Goal: Check status: Check status

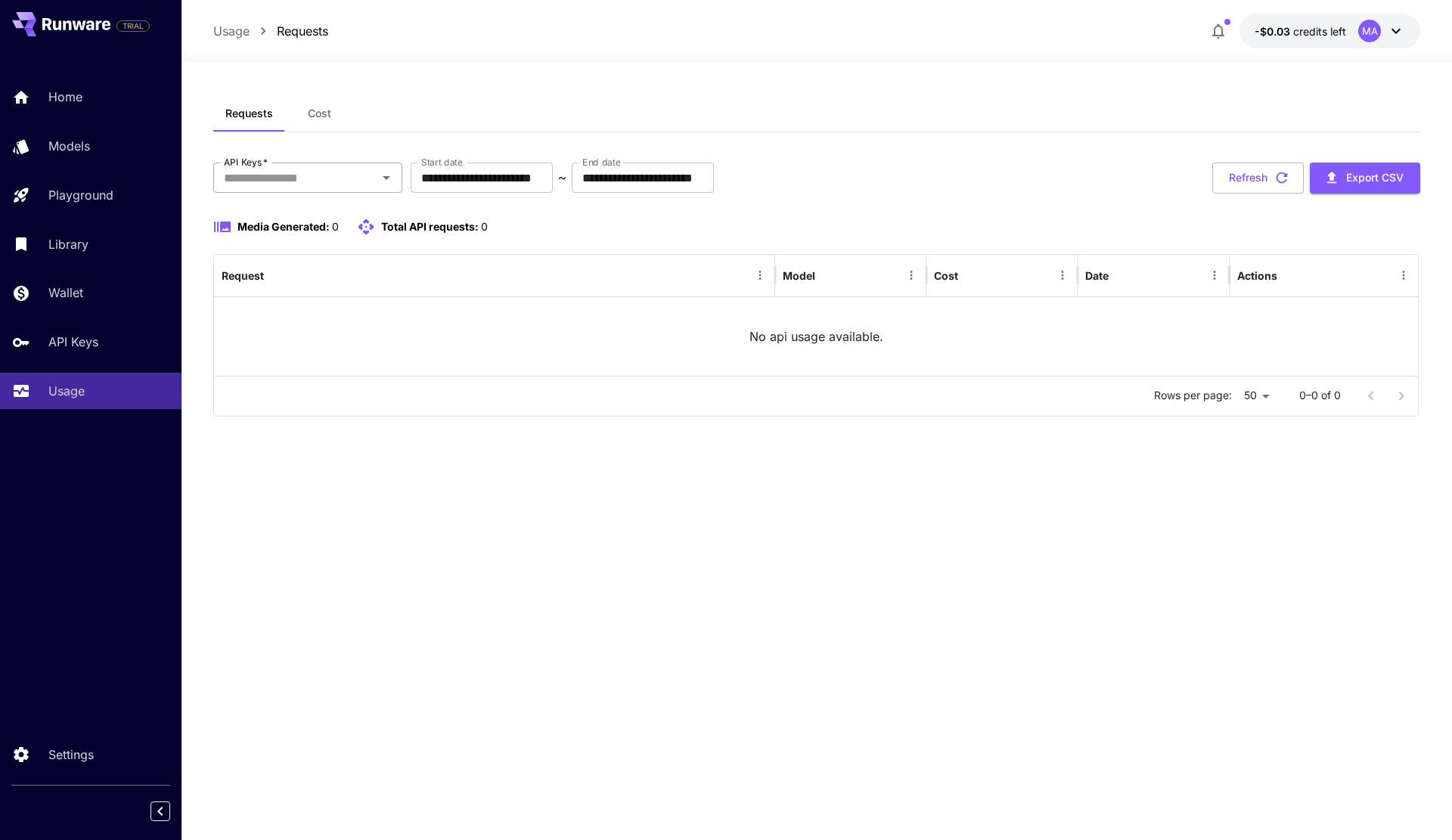
click at [330, 179] on input "API Keys   *" at bounding box center [295, 177] width 155 height 21
click at [320, 255] on li "WhatToCookDev" at bounding box center [308, 255] width 189 height 38
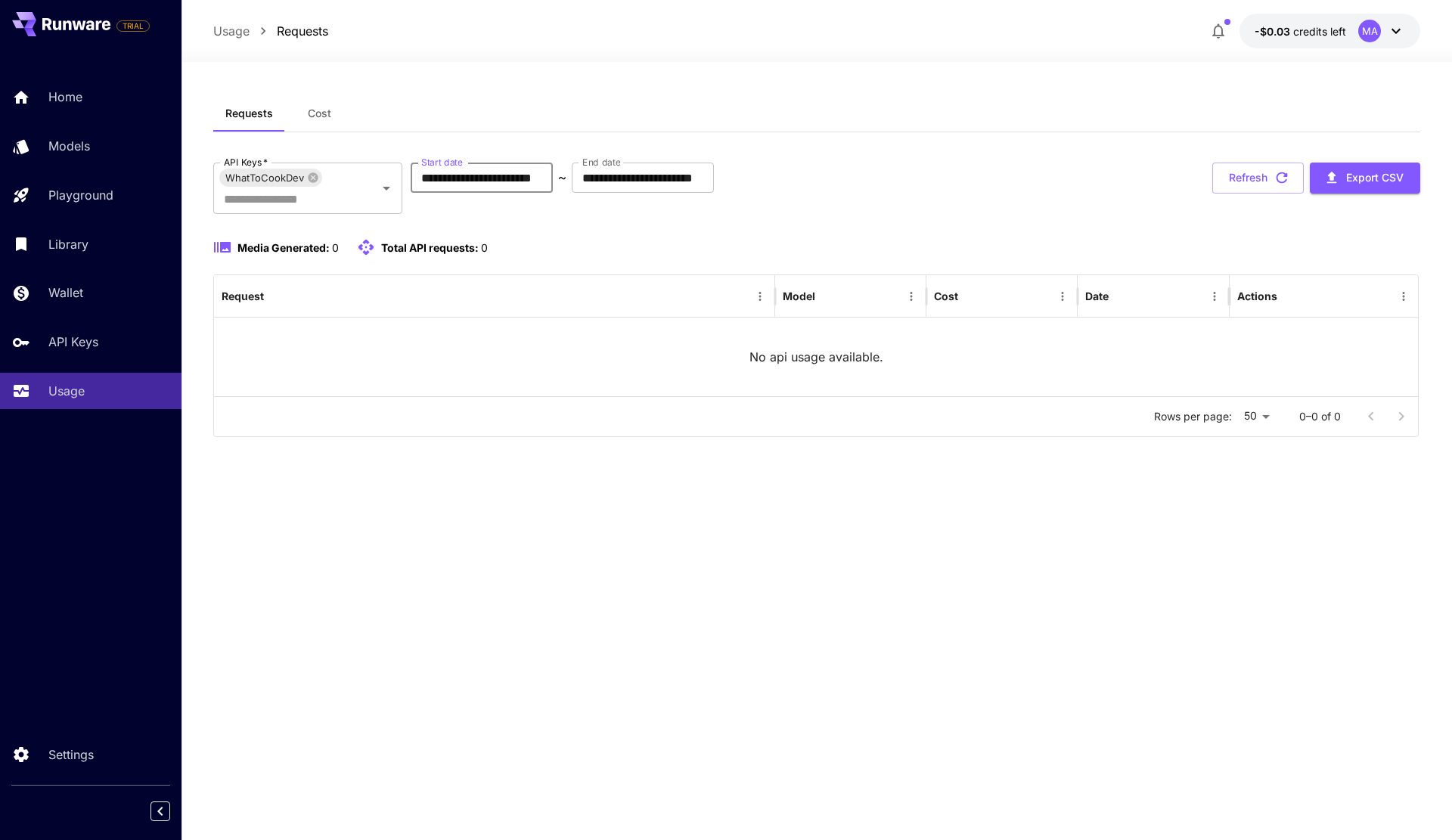
click at [502, 177] on input "**********" at bounding box center [482, 177] width 142 height 31
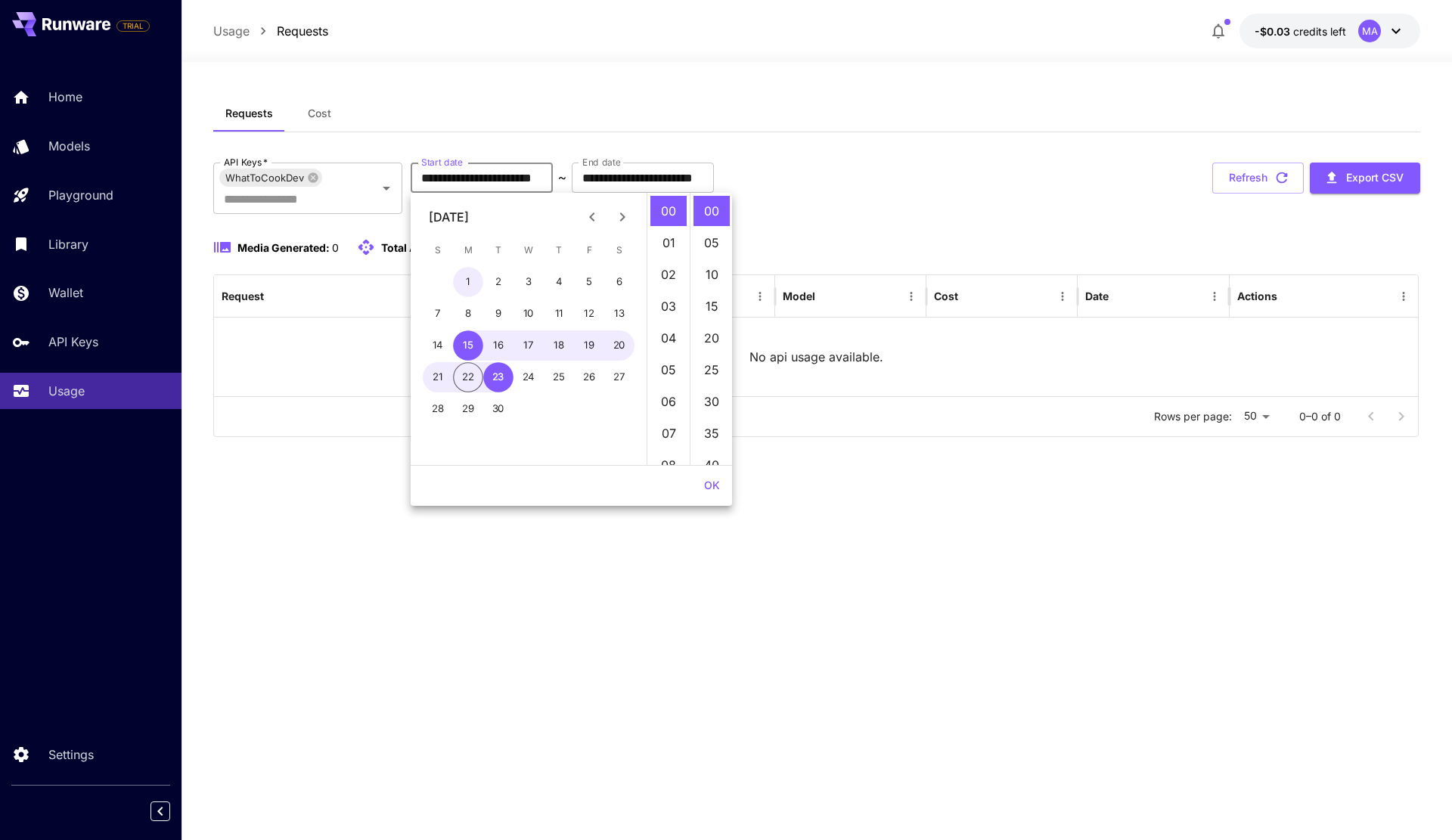
drag, startPoint x: 472, startPoint y: 267, endPoint x: 511, endPoint y: 394, distance: 132.9
click at [511, 394] on div "1 2 3 4 5 6 7 8 9 10 11 12 13 14 15 16 17 18 19 20 21 22 23 24 25 26 27 28 29 30" at bounding box center [529, 345] width 236 height 160
click at [457, 286] on button "1" at bounding box center [468, 281] width 31 height 31
click at [503, 413] on button "30" at bounding box center [498, 409] width 31 height 31
type input "**********"
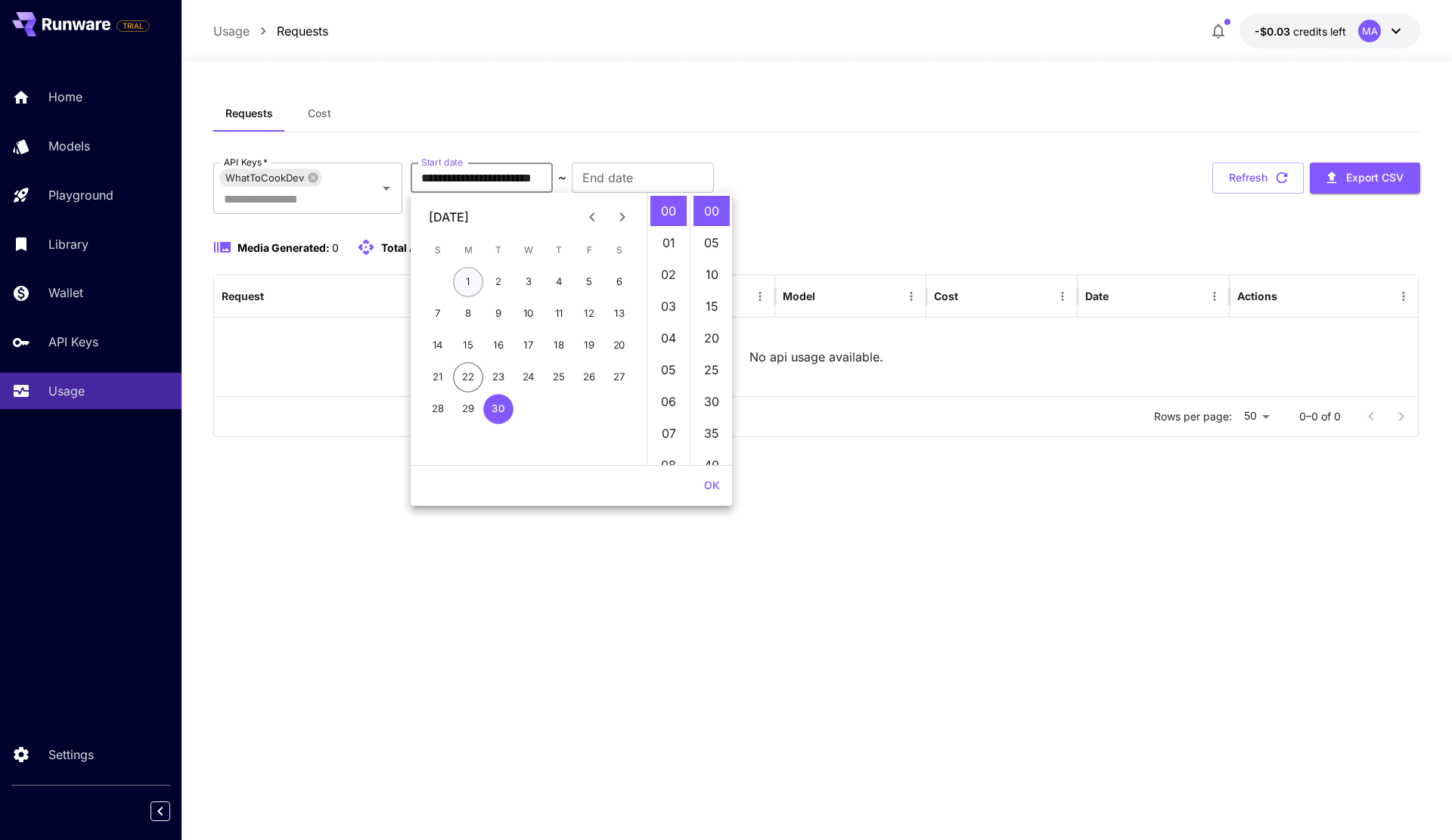
click at [462, 274] on button "1" at bounding box center [468, 281] width 31 height 31
click at [500, 405] on button "30" at bounding box center [498, 409] width 31 height 31
click at [467, 294] on button "1" at bounding box center [468, 281] width 31 height 31
click at [483, 424] on div "1 2 3 4 5 6 7 8 9 10 11 12 13 14 15 16 17 18 19 20 21 22 23 24 25 26 27 28 29 30" at bounding box center [529, 345] width 236 height 160
click at [485, 417] on button "30" at bounding box center [498, 409] width 31 height 31
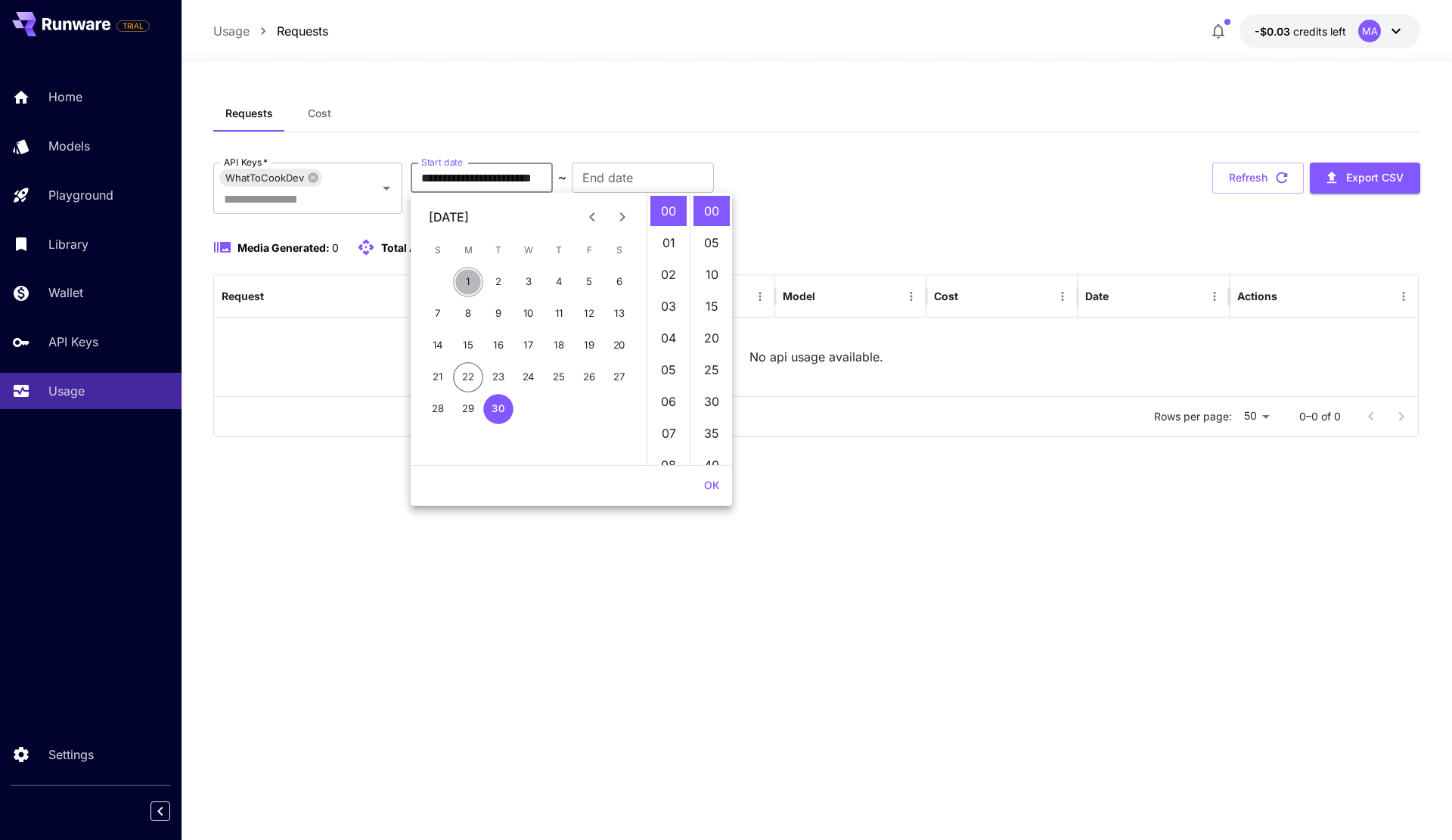
click at [462, 281] on button "1" at bounding box center [468, 281] width 31 height 31
type input "**********"
click at [672, 176] on input "**********" at bounding box center [643, 177] width 142 height 31
click at [501, 404] on button "30" at bounding box center [498, 409] width 31 height 31
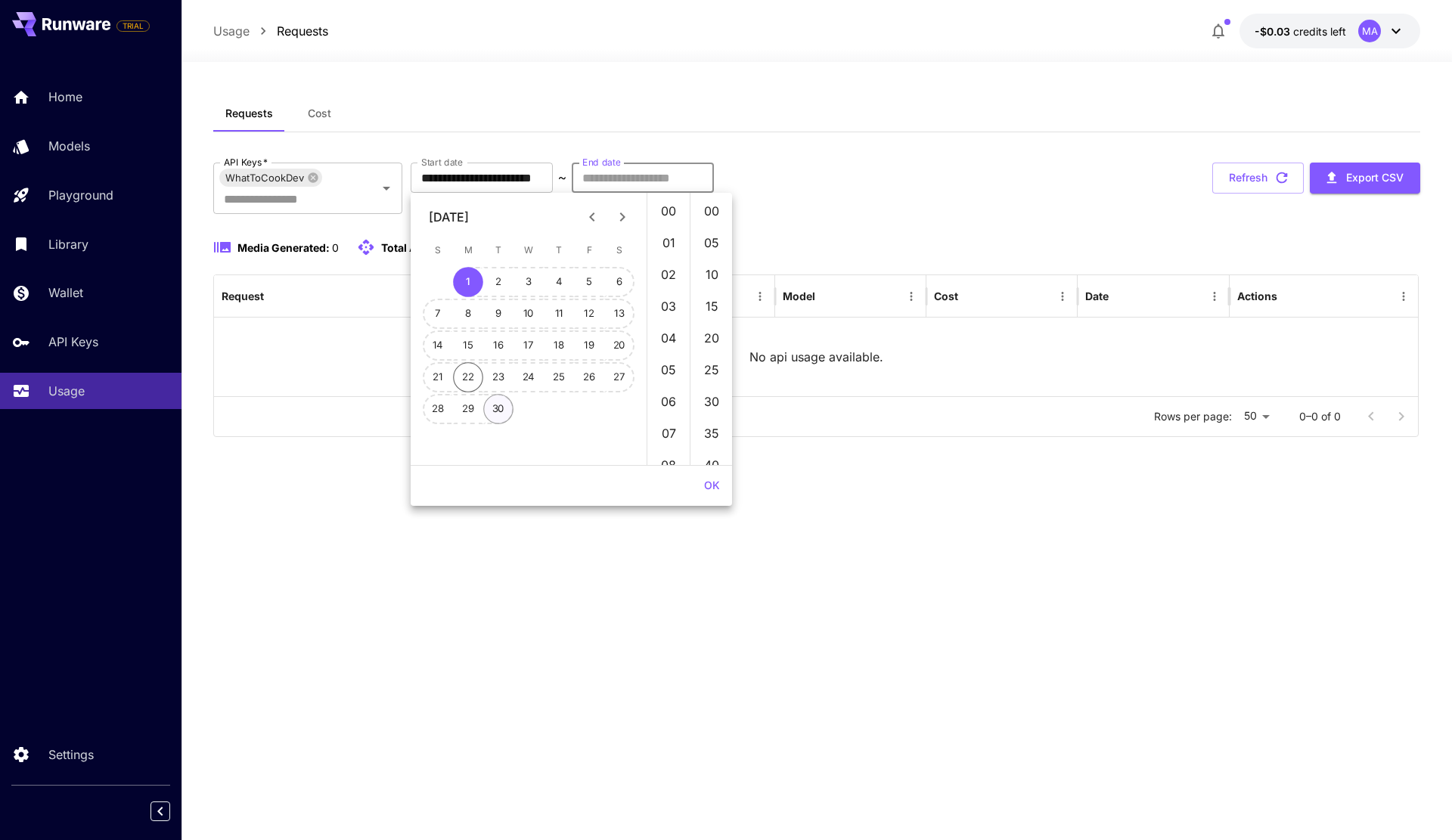
type input "**********"
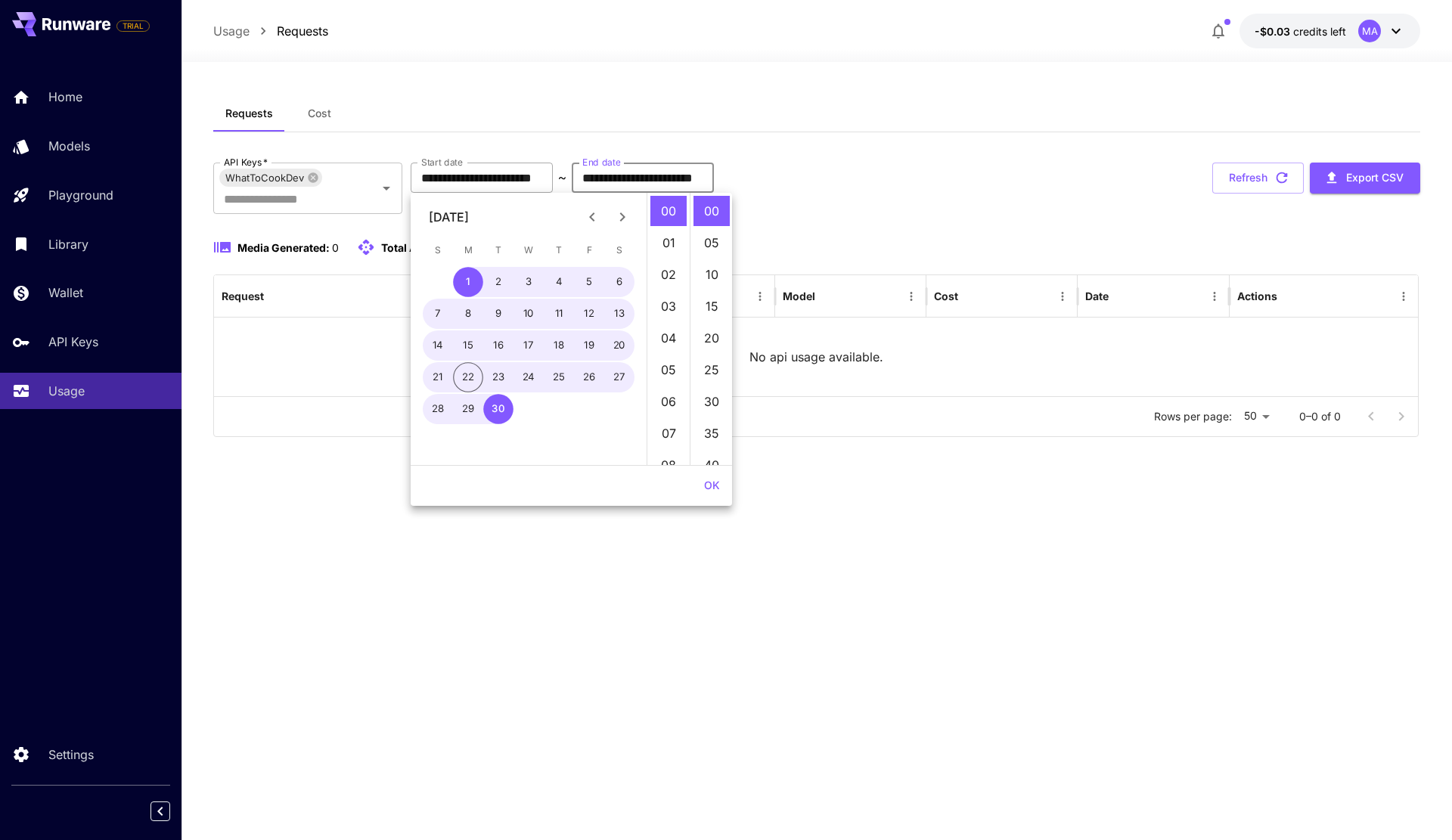
click at [503, 189] on input "**********" at bounding box center [482, 177] width 142 height 31
click at [597, 211] on icon "Previous month" at bounding box center [592, 217] width 18 height 18
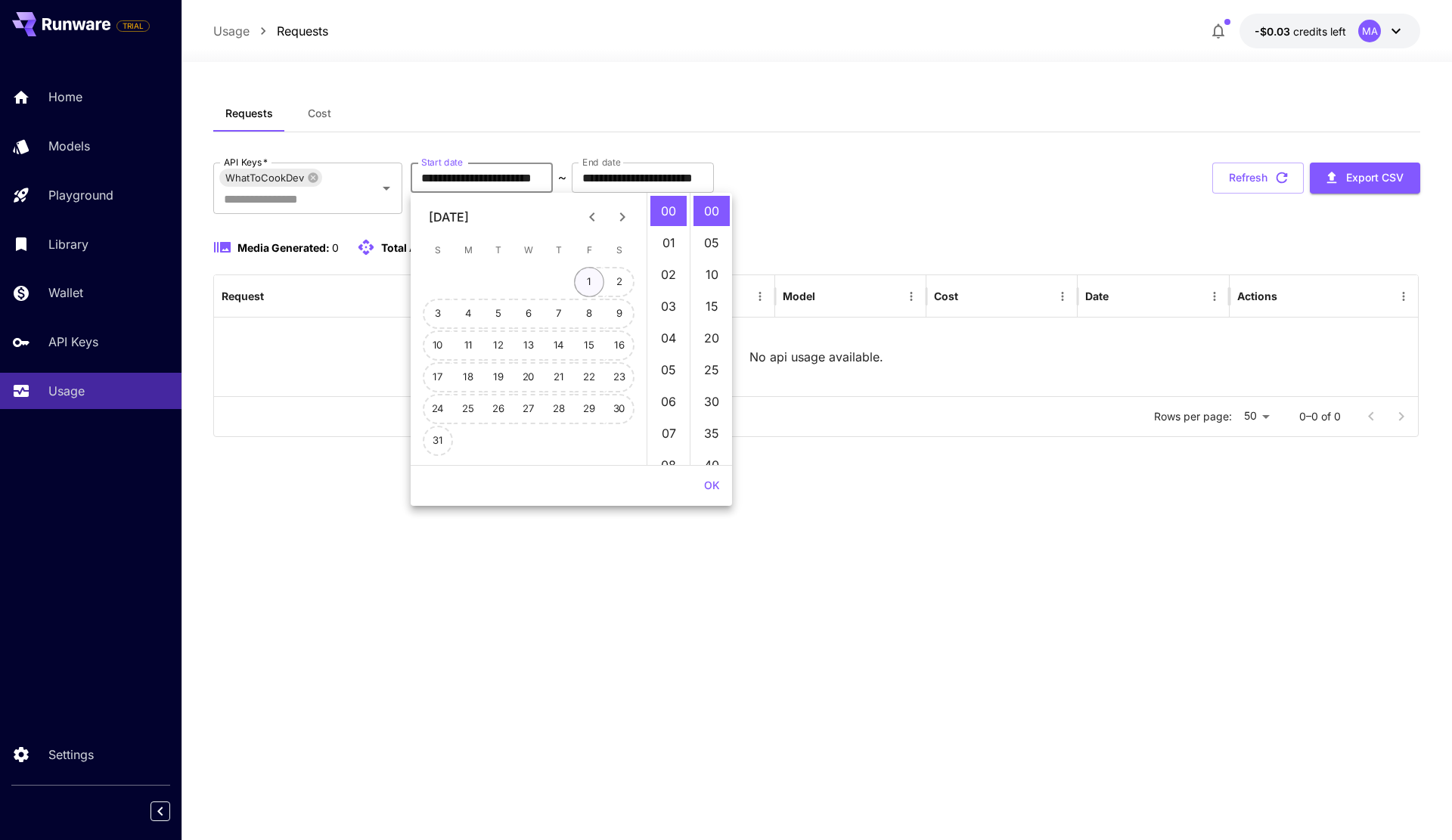
click at [587, 285] on button "1" at bounding box center [589, 281] width 31 height 31
type input "**********"
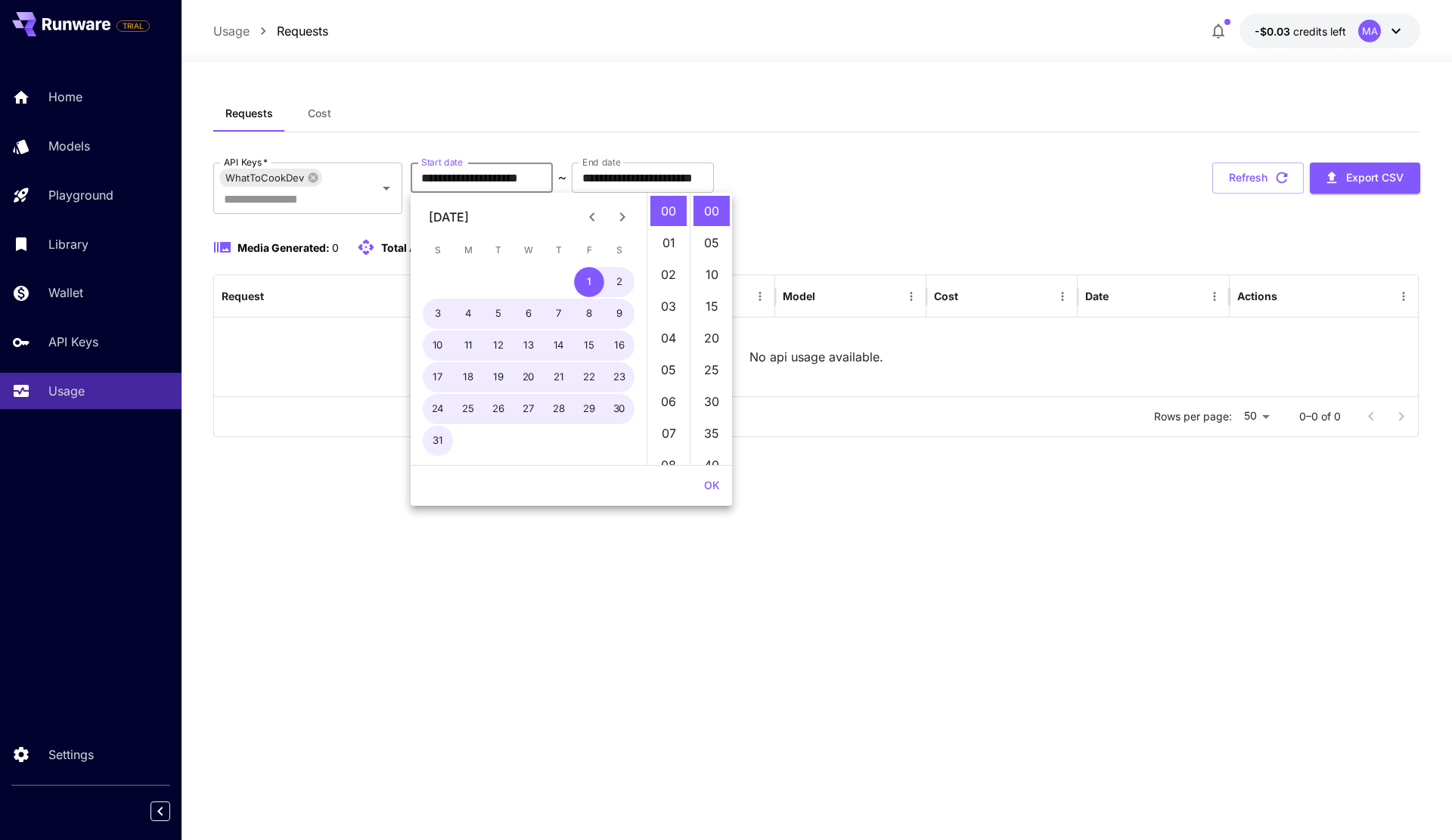
click at [872, 176] on div "**********" at bounding box center [816, 188] width 1207 height 52
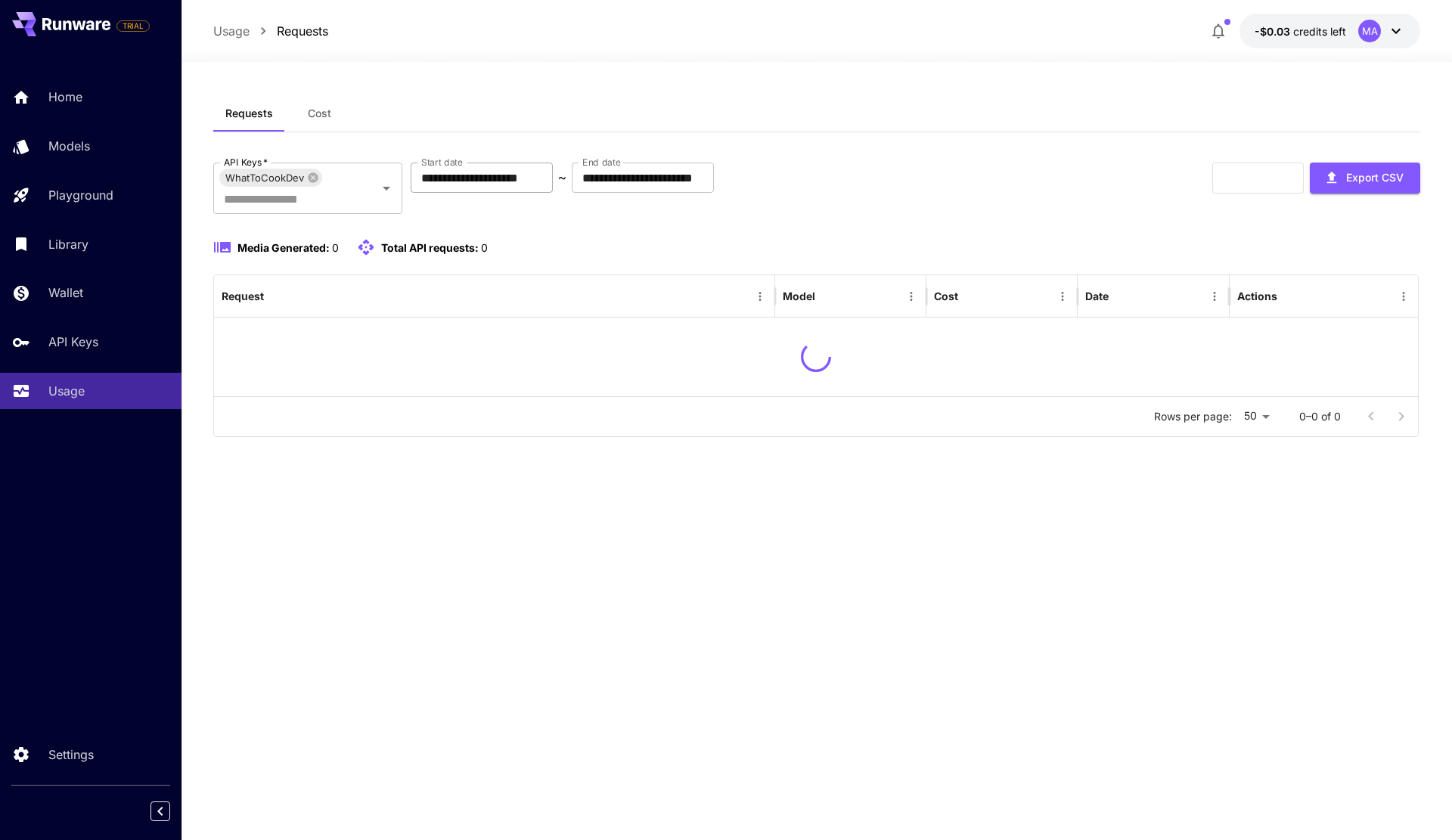
click at [480, 179] on input "**********" at bounding box center [482, 177] width 142 height 31
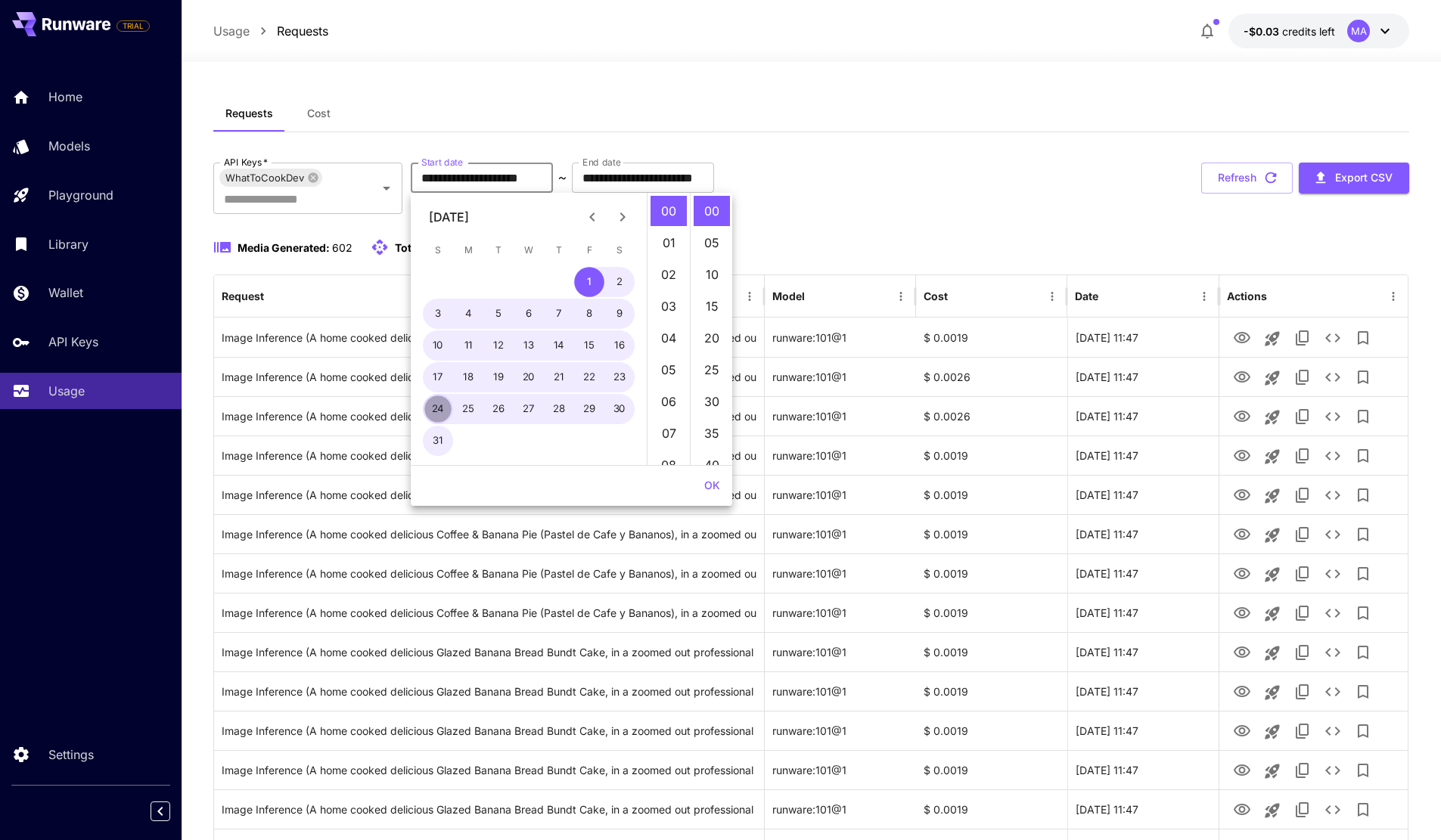
drag, startPoint x: 442, startPoint y: 409, endPoint x: 971, endPoint y: 161, distance: 584.2
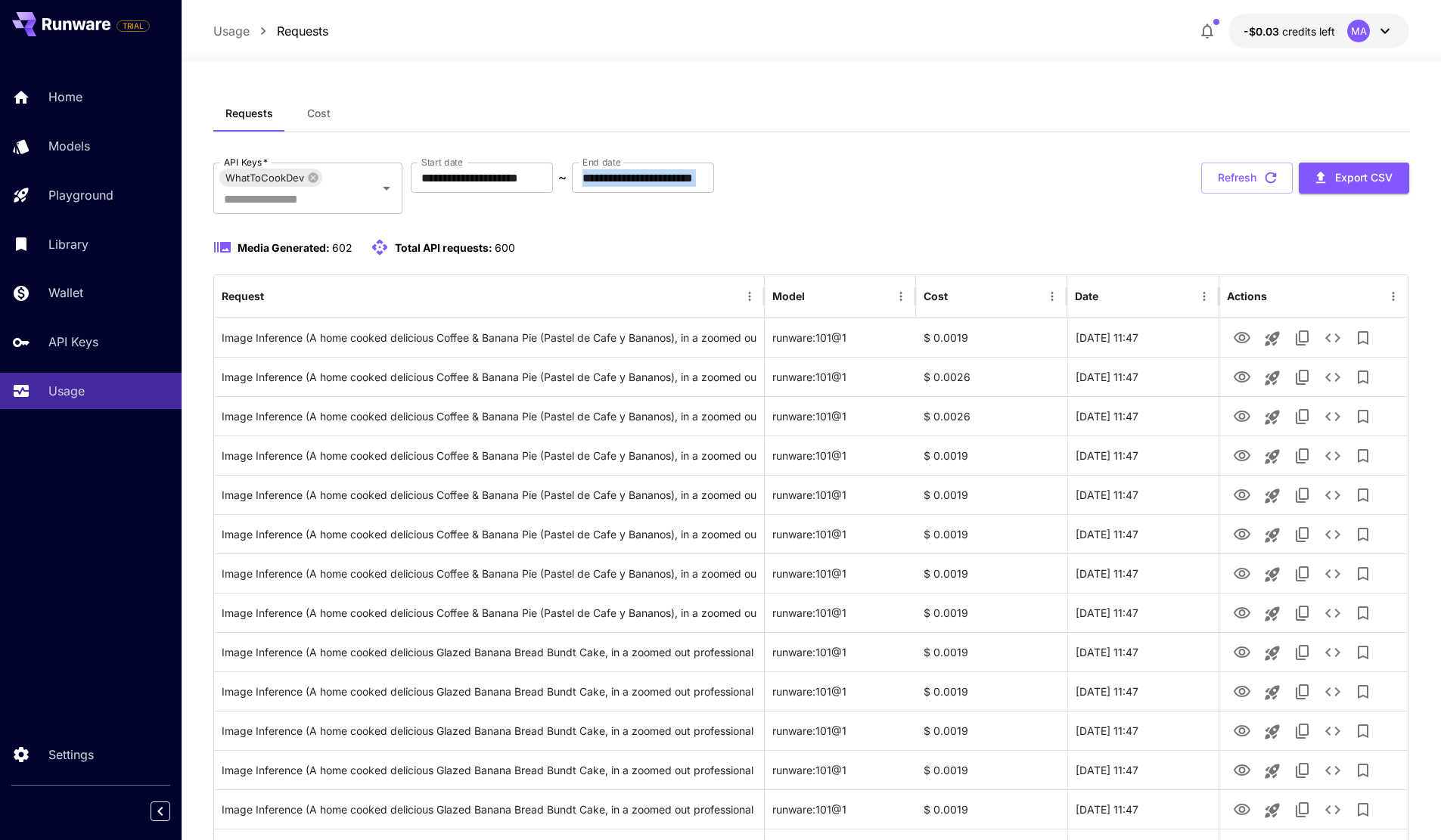
click at [960, 185] on div "**********" at bounding box center [811, 188] width 1197 height 52
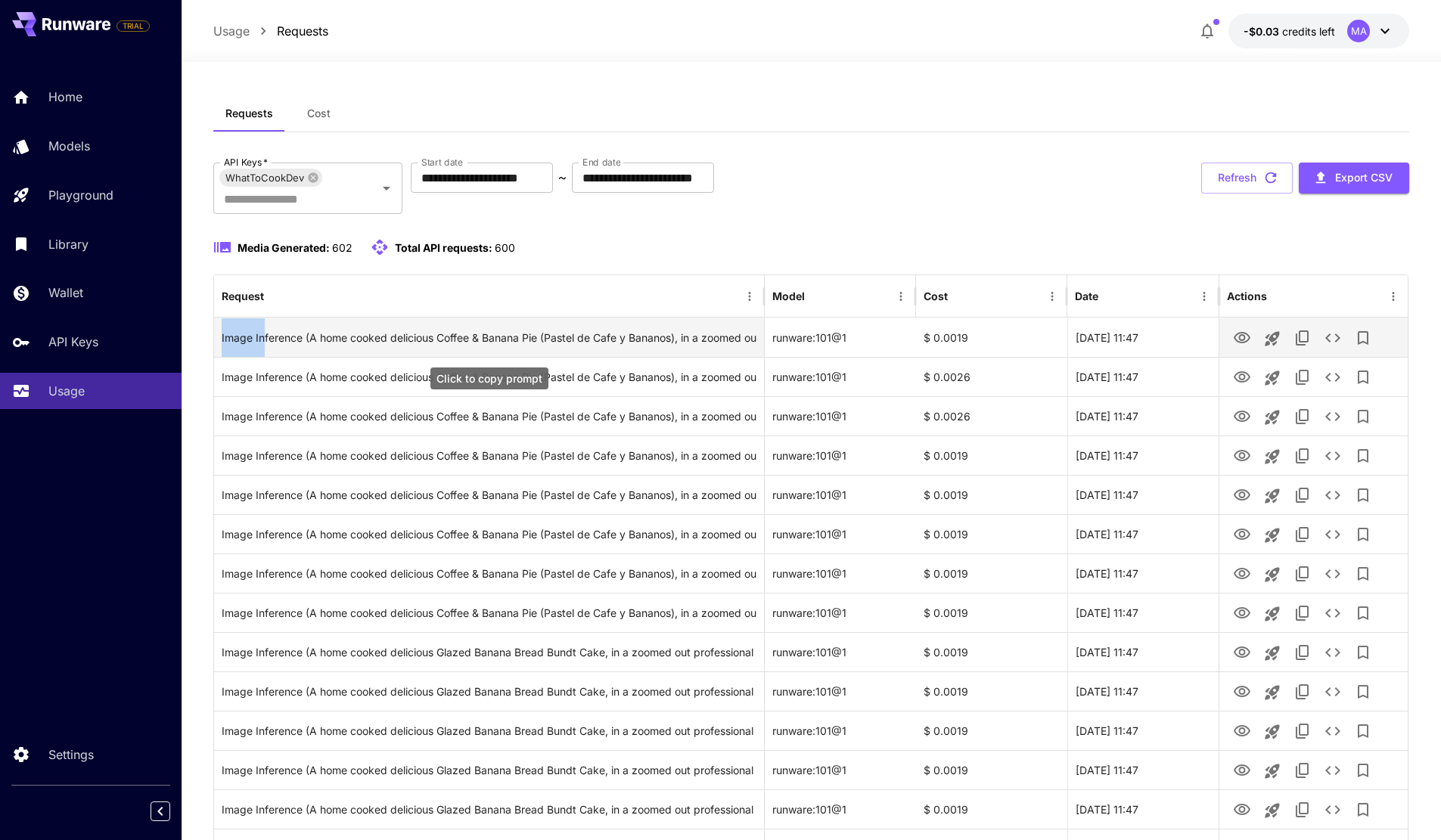
drag, startPoint x: 207, startPoint y: 337, endPoint x: 282, endPoint y: 337, distance: 75.0
drag, startPoint x: 304, startPoint y: 334, endPoint x: 206, endPoint y: 328, distance: 98.2
click at [309, 330] on div "Image Inference (A home cooked delicious Coffee & Banana Pie (Pastel de Cafe y …" at bounding box center [490, 337] width 535 height 38
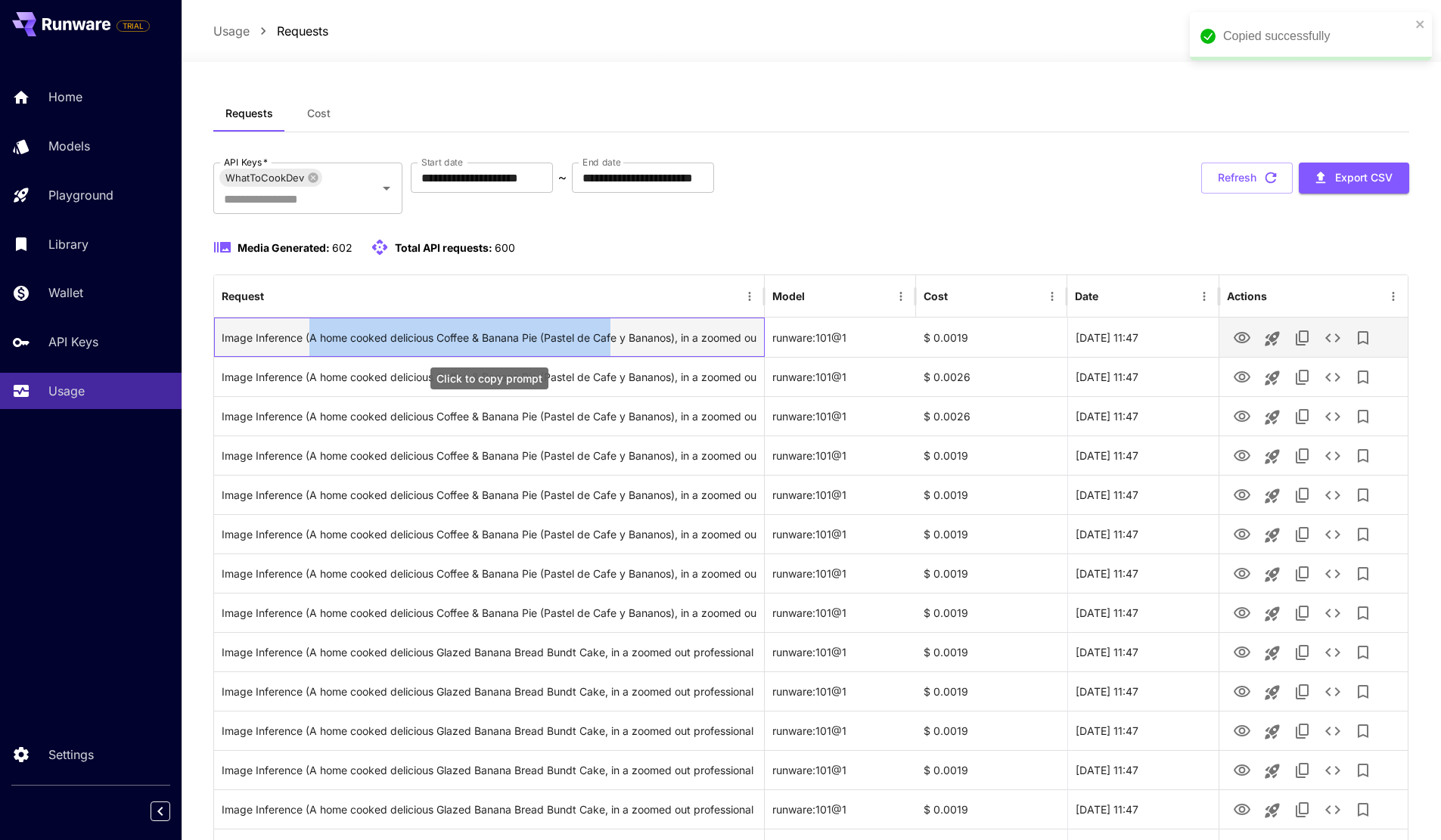
drag, startPoint x: 311, startPoint y: 343, endPoint x: 612, endPoint y: 345, distance: 301.0
click at [612, 345] on div "Image Inference (A home cooked delicious Coffee & Banana Pie (Pastel de Cafe y …" at bounding box center [490, 337] width 535 height 38
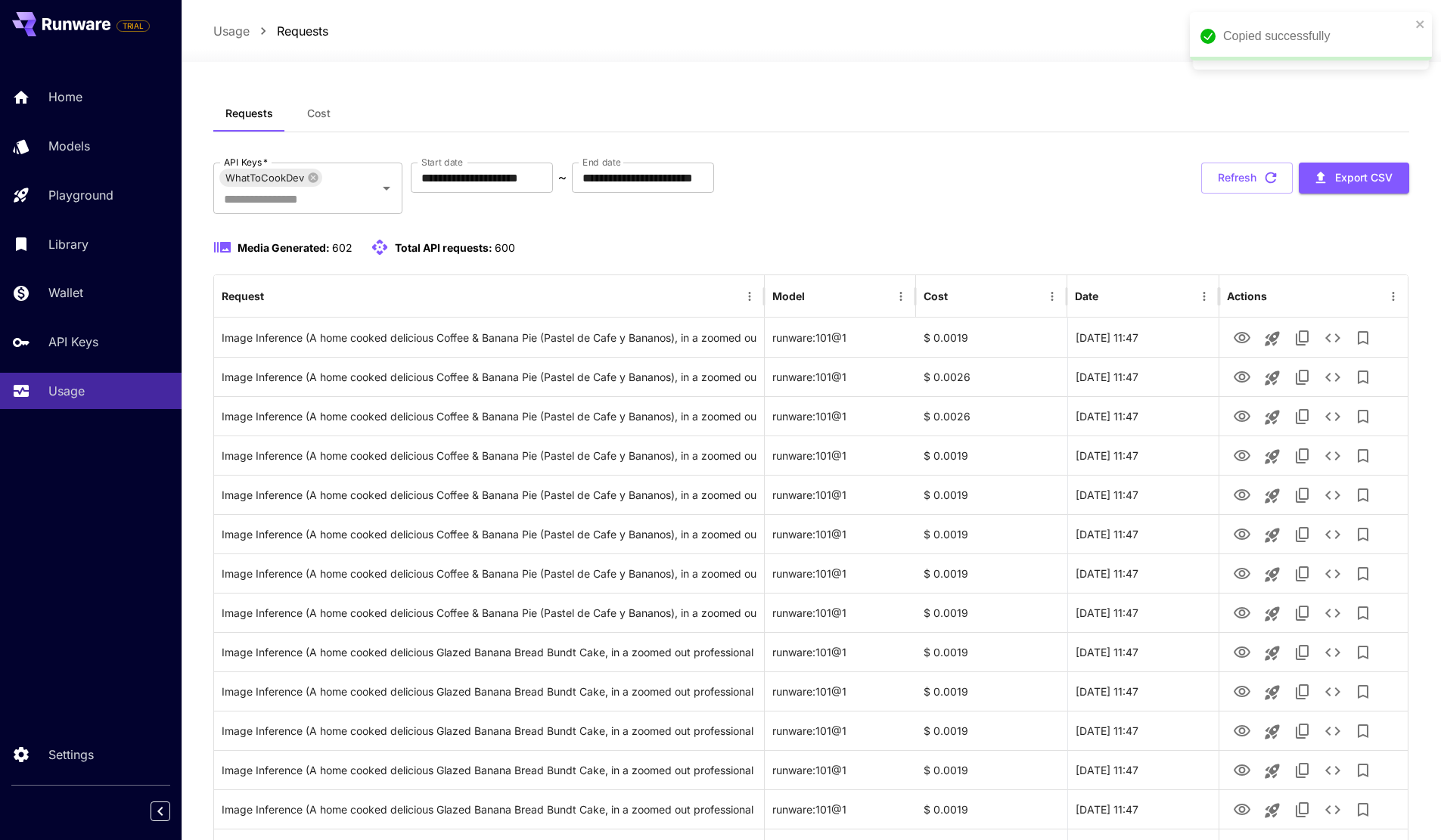
drag, startPoint x: 299, startPoint y: 214, endPoint x: 433, endPoint y: 205, distance: 134.3
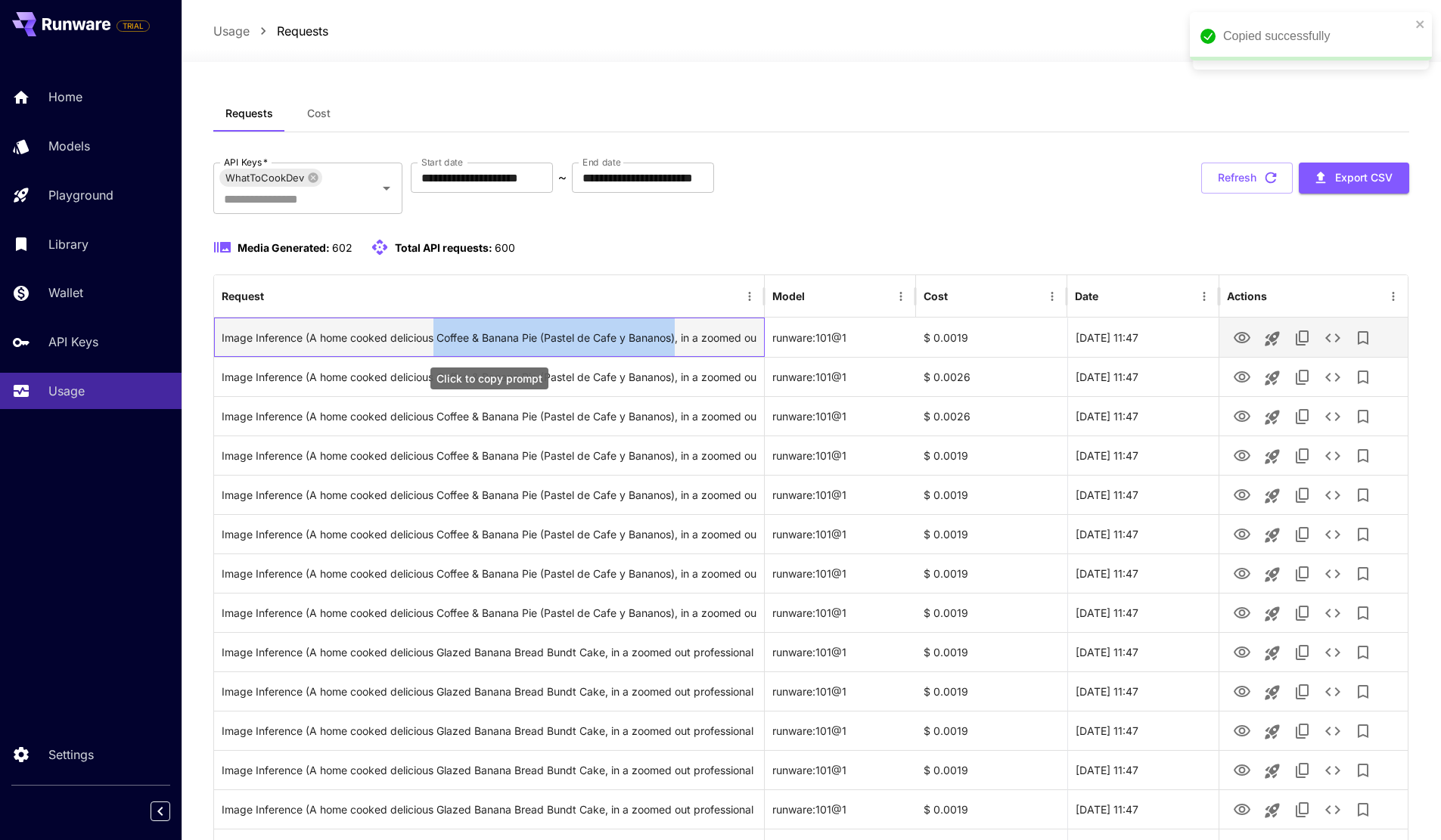
drag, startPoint x: 435, startPoint y: 339, endPoint x: 679, endPoint y: 333, distance: 244.1
click at [679, 331] on div "Image Inference (A home cooked delicious Coffee & Banana Pie (Pastel de Cafe y …" at bounding box center [490, 337] width 535 height 38
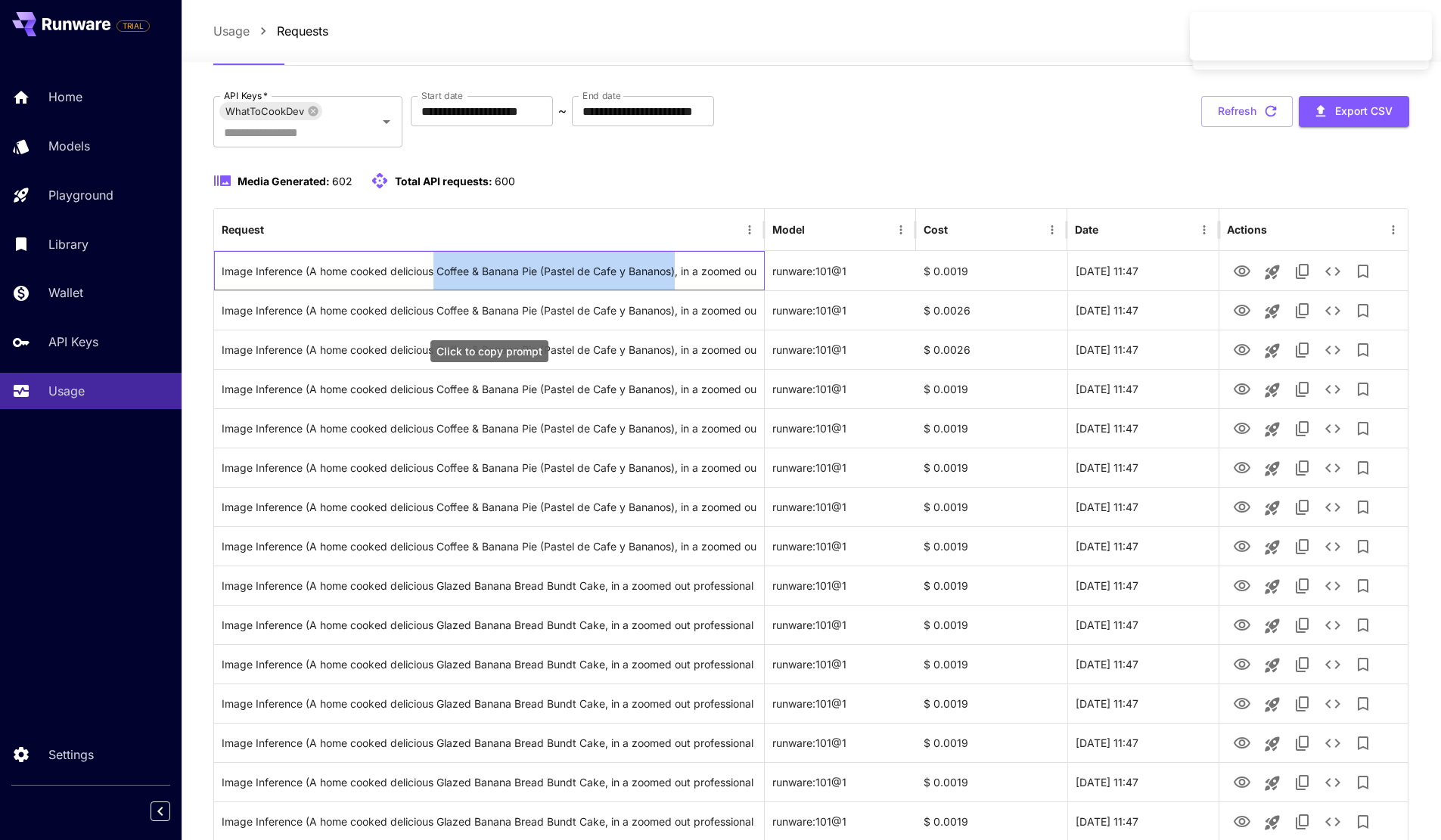
scroll to position [76, 0]
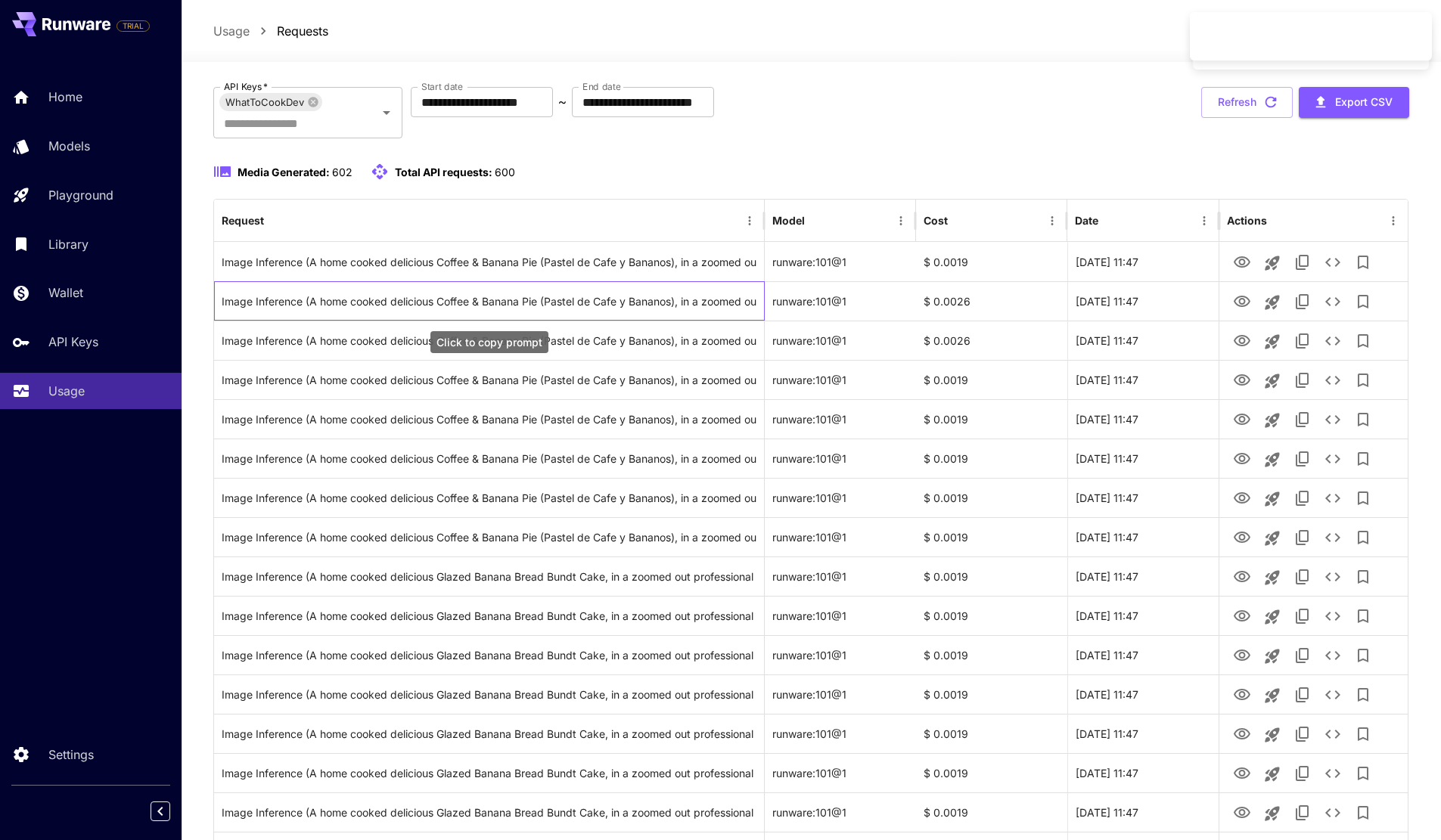
click at [478, 340] on div "Click to copy prompt" at bounding box center [489, 342] width 118 height 22
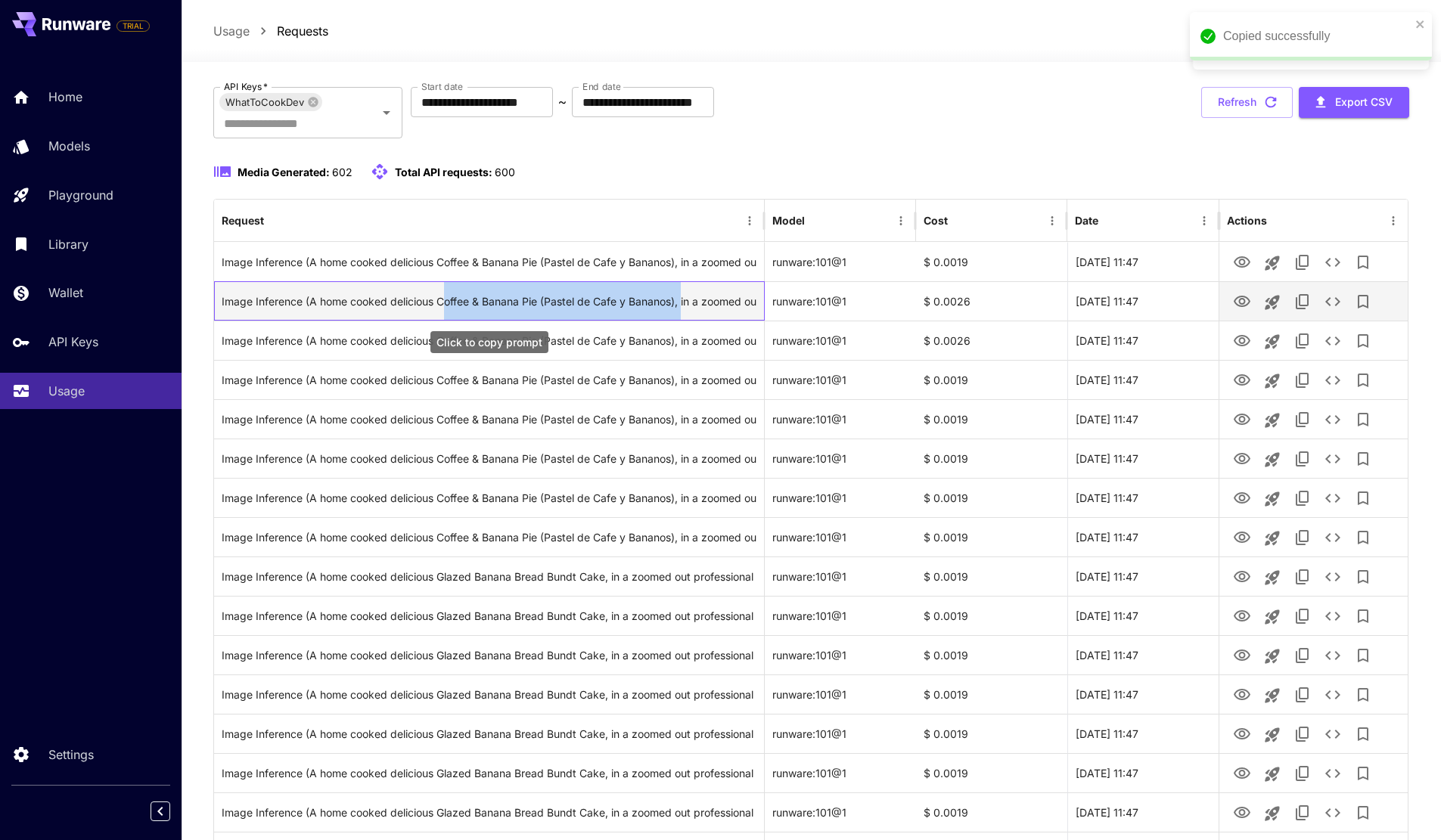
drag, startPoint x: 457, startPoint y: 304, endPoint x: 686, endPoint y: 311, distance: 229.1
click at [686, 311] on div "Image Inference (A home cooked delicious Coffee & Banana Pie (Pastel de Cafe y …" at bounding box center [490, 302] width 535 height 38
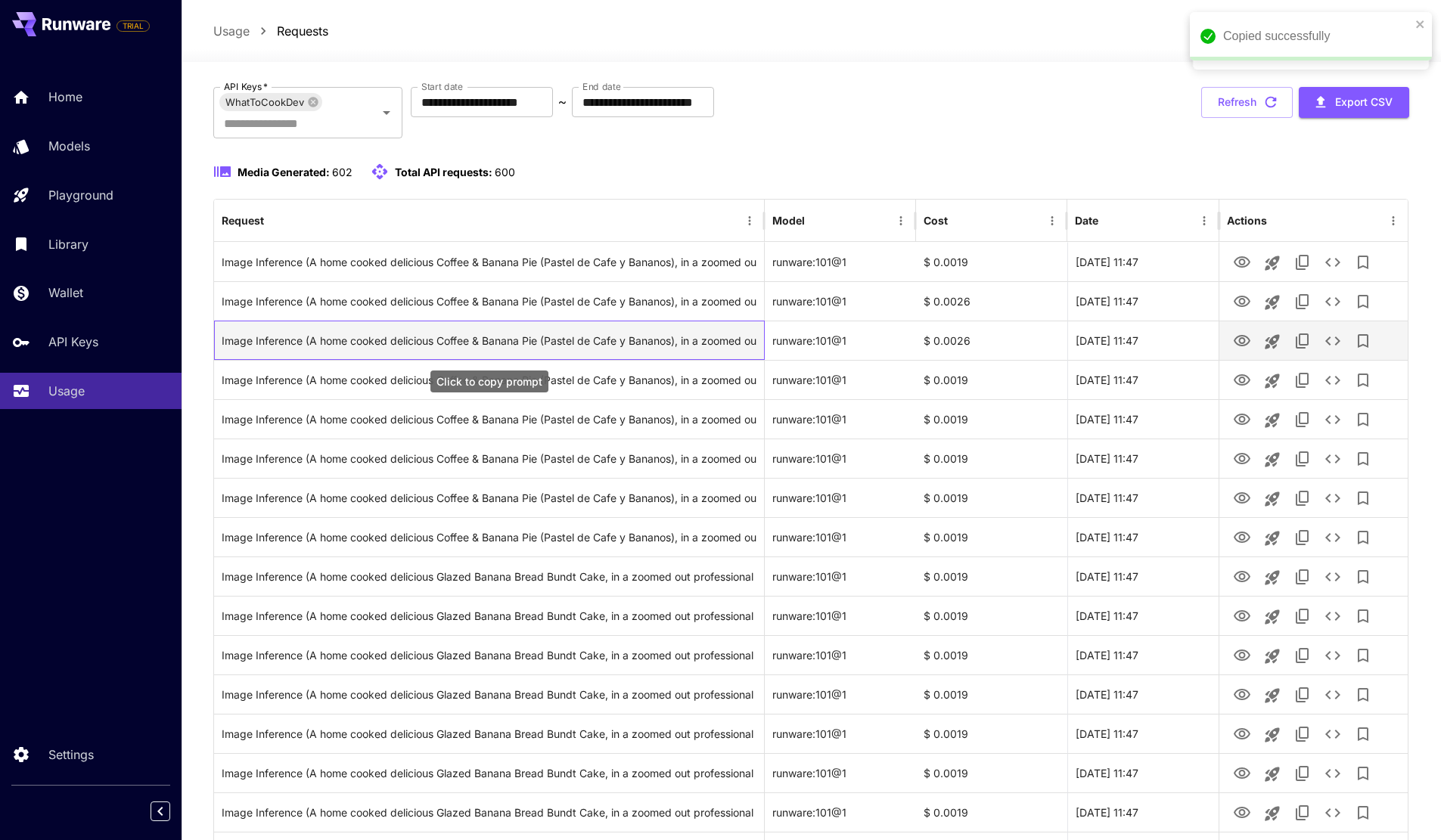
click at [632, 323] on div "Image Inference (A home cooked delicious Coffee & Banana Pie (Pastel de Cafe y …" at bounding box center [490, 341] width 535 height 38
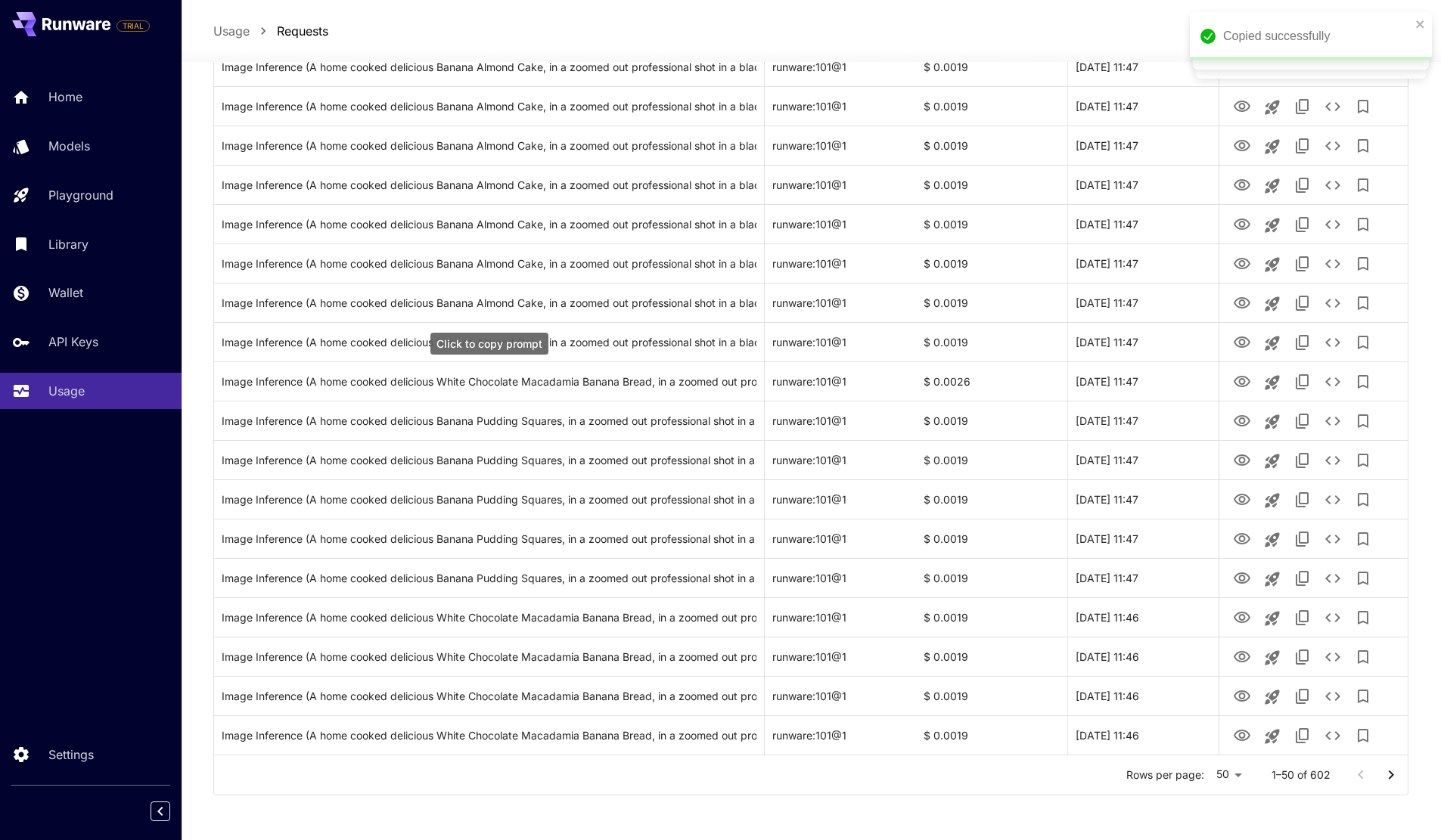
scroll to position [1530, 0]
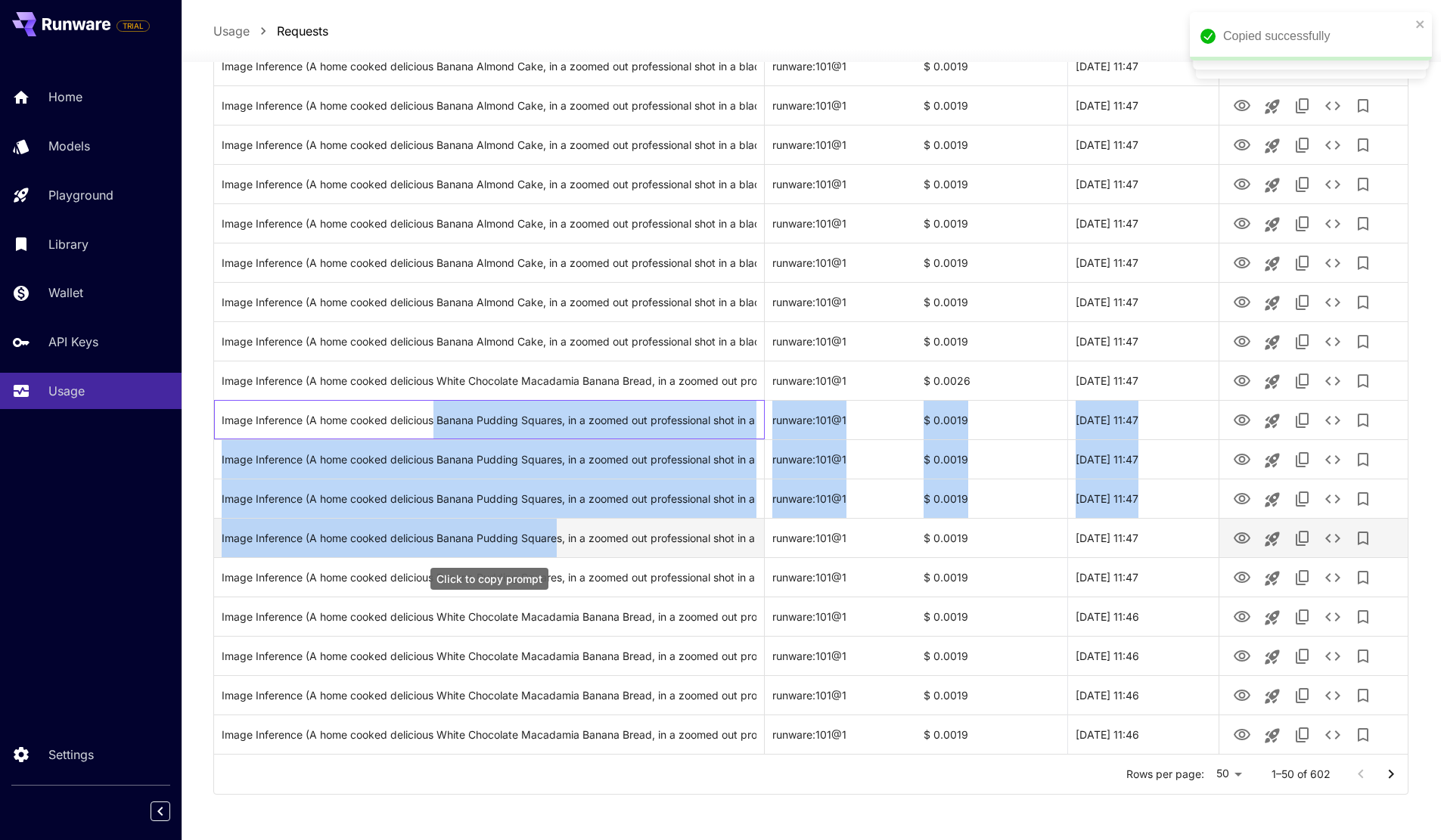
drag, startPoint x: 435, startPoint y: 421, endPoint x: 560, endPoint y: 542, distance: 174.0
click at [560, 542] on div "Image Inference (A home cooked delicious Banana Pudding Squares, in a zoomed ou…" at bounding box center [490, 538] width 535 height 38
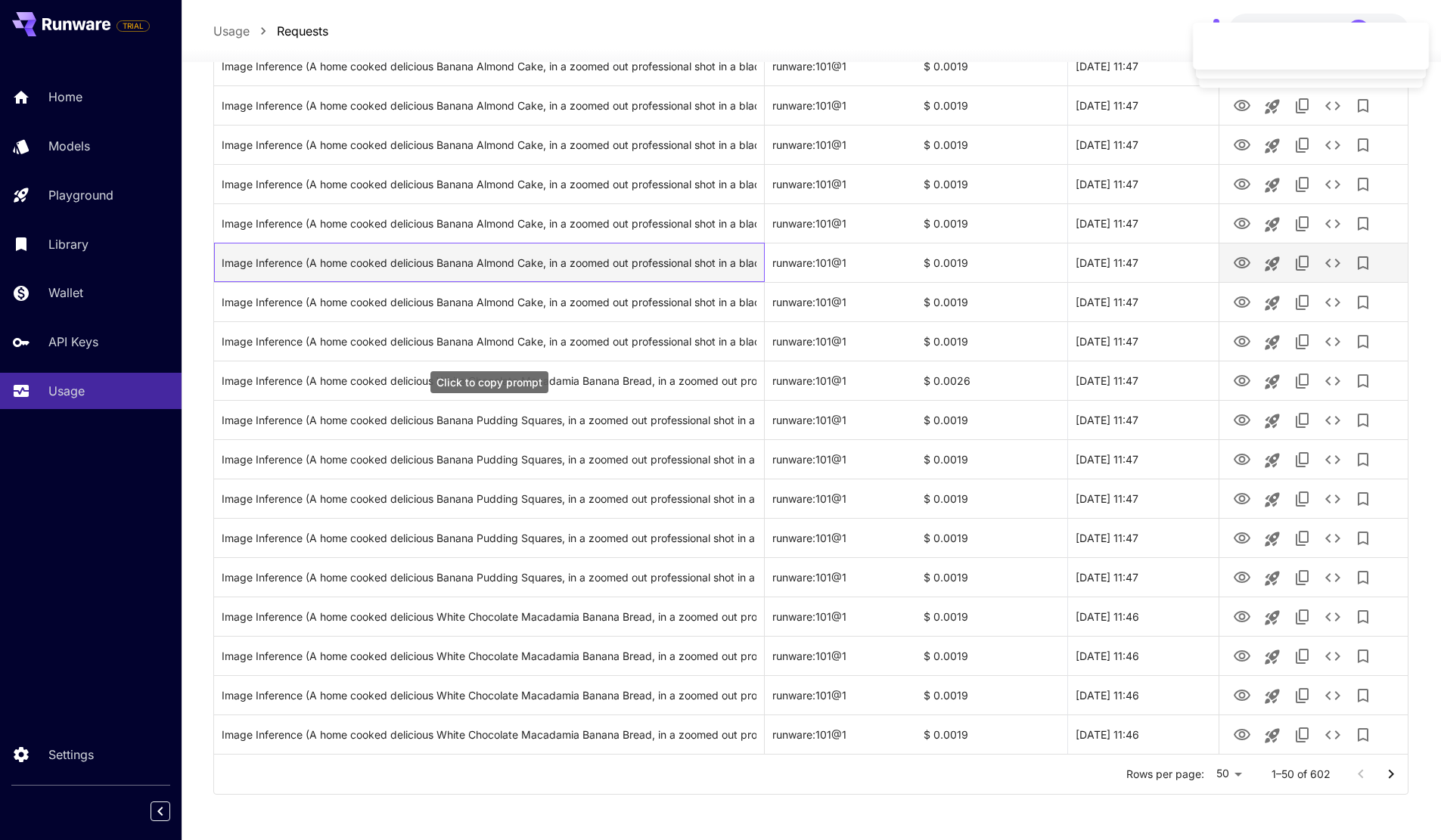
click at [472, 250] on div "Image Inference (A home cooked delicious Banana Almond Cake, in a zoomed out pr…" at bounding box center [490, 263] width 535 height 38
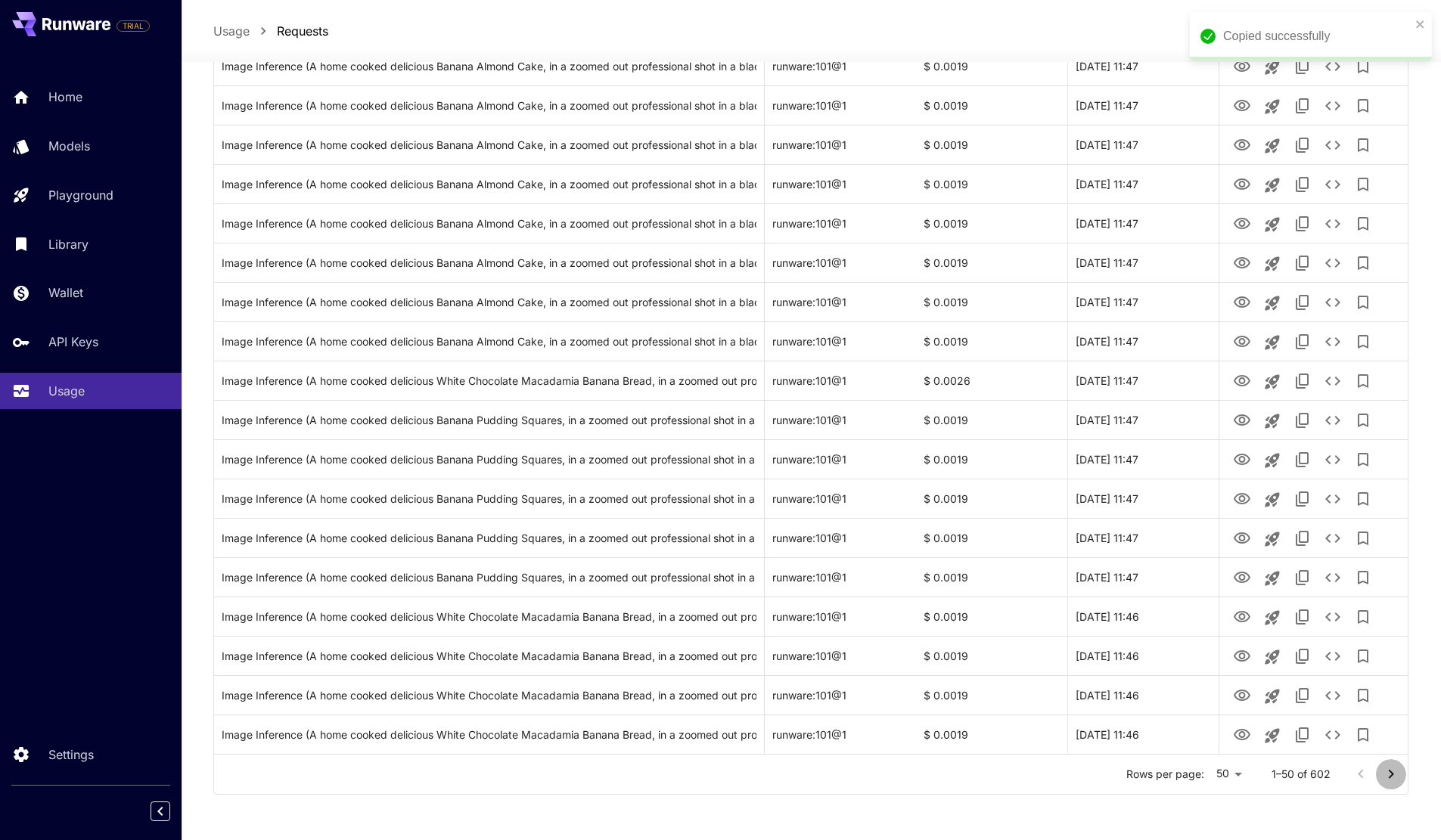
click at [1395, 775] on icon "Go to next page" at bounding box center [1391, 774] width 18 height 18
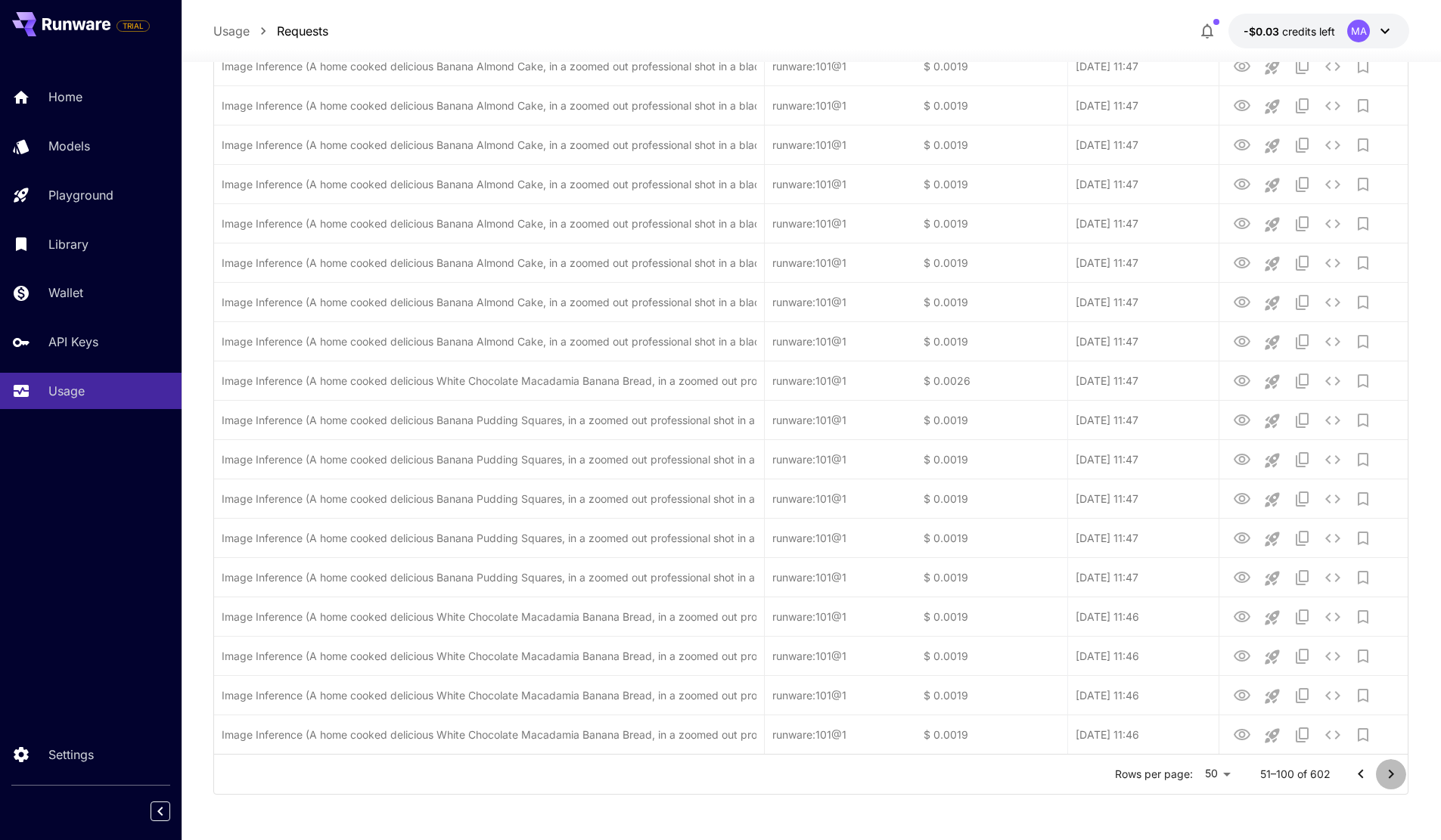
click at [1395, 775] on icon "Go to next page" at bounding box center [1391, 774] width 18 height 18
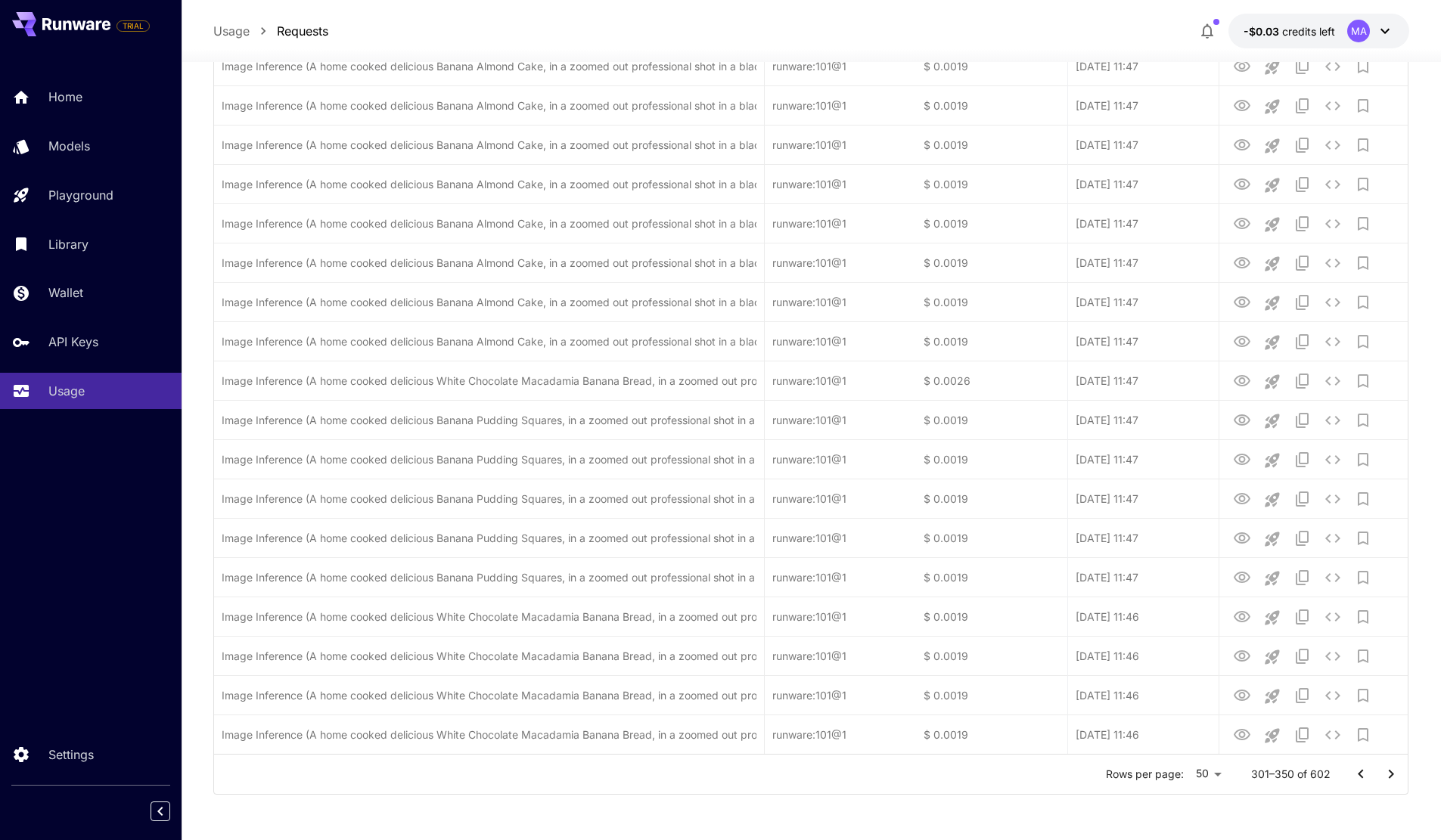
click at [1395, 775] on icon "Go to next page" at bounding box center [1391, 774] width 18 height 18
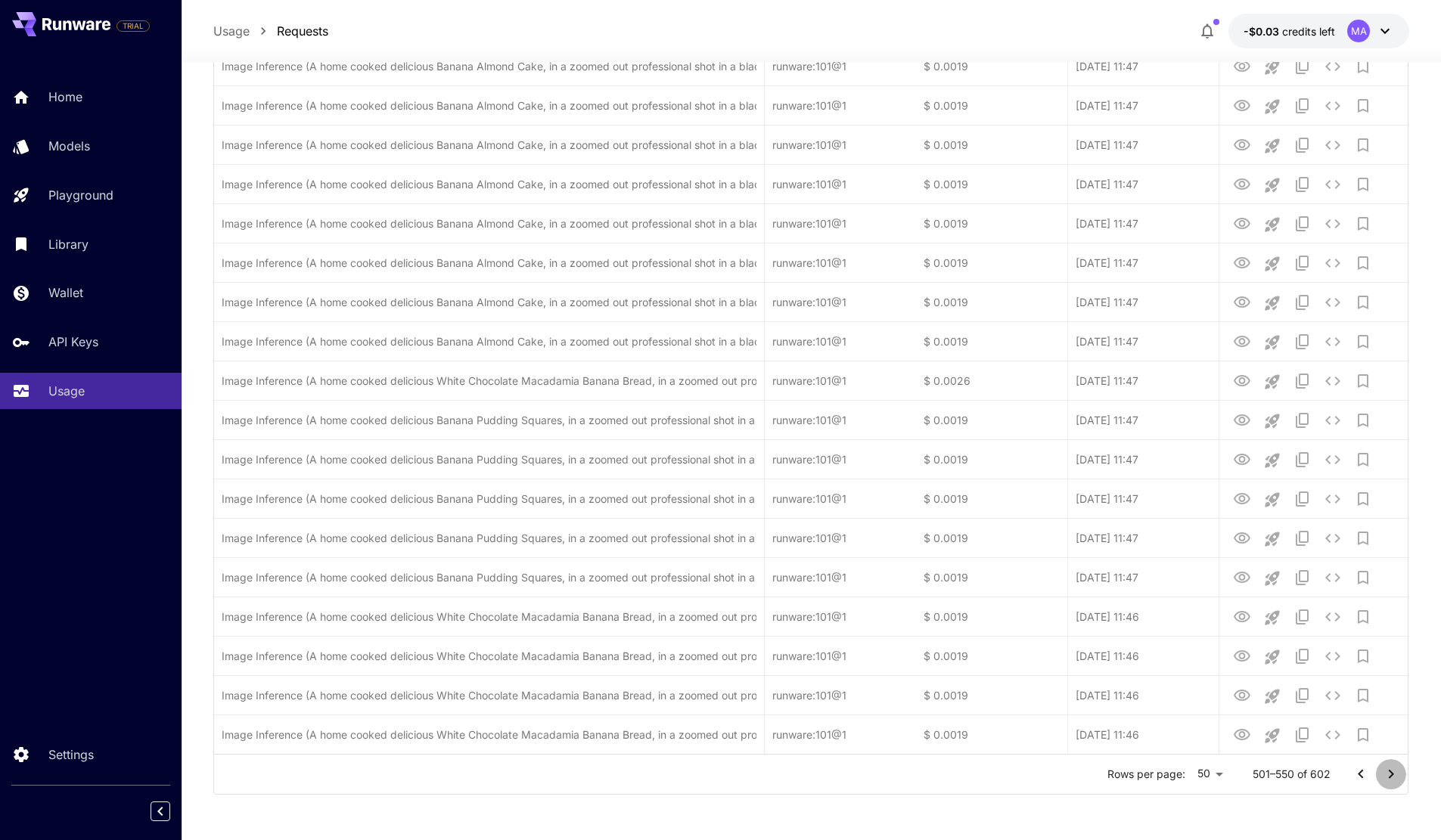
click at [1395, 775] on icon "Go to next page" at bounding box center [1391, 774] width 18 height 18
click at [1395, 775] on div at bounding box center [1375, 774] width 60 height 31
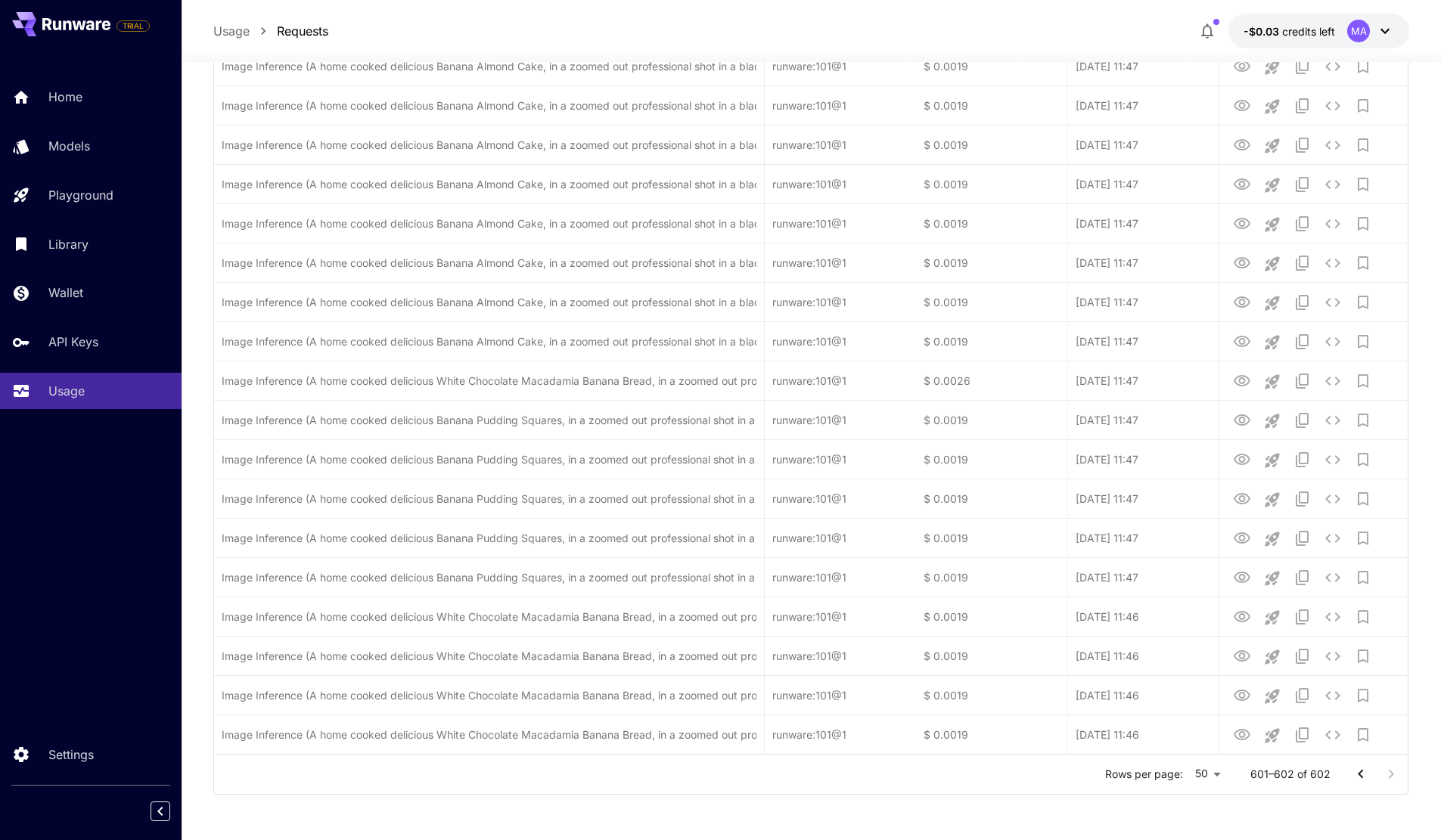
click at [1354, 768] on icon "Go to previous page" at bounding box center [1361, 774] width 18 height 18
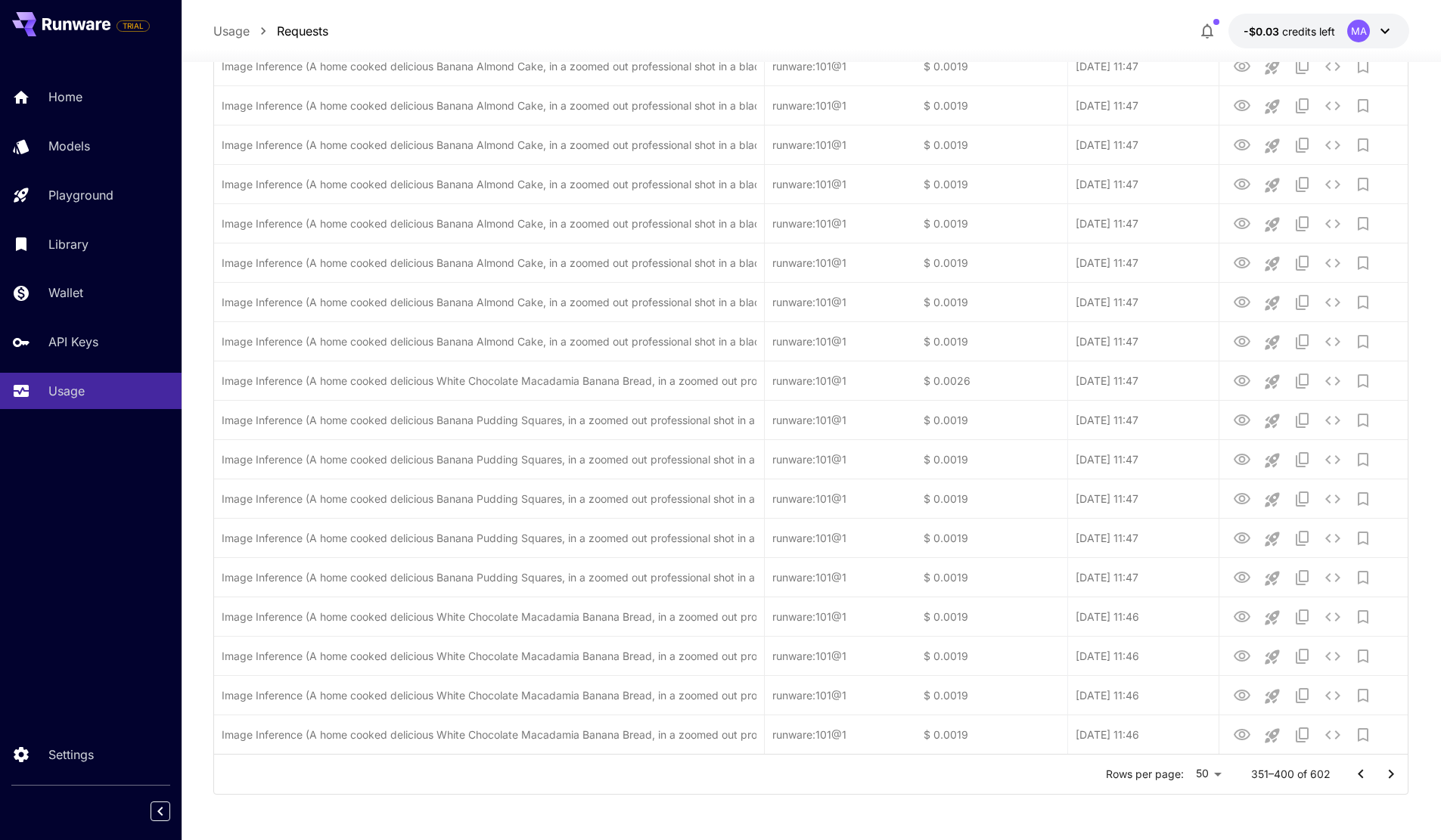
click at [1354, 768] on icon "Go to previous page" at bounding box center [1361, 774] width 18 height 18
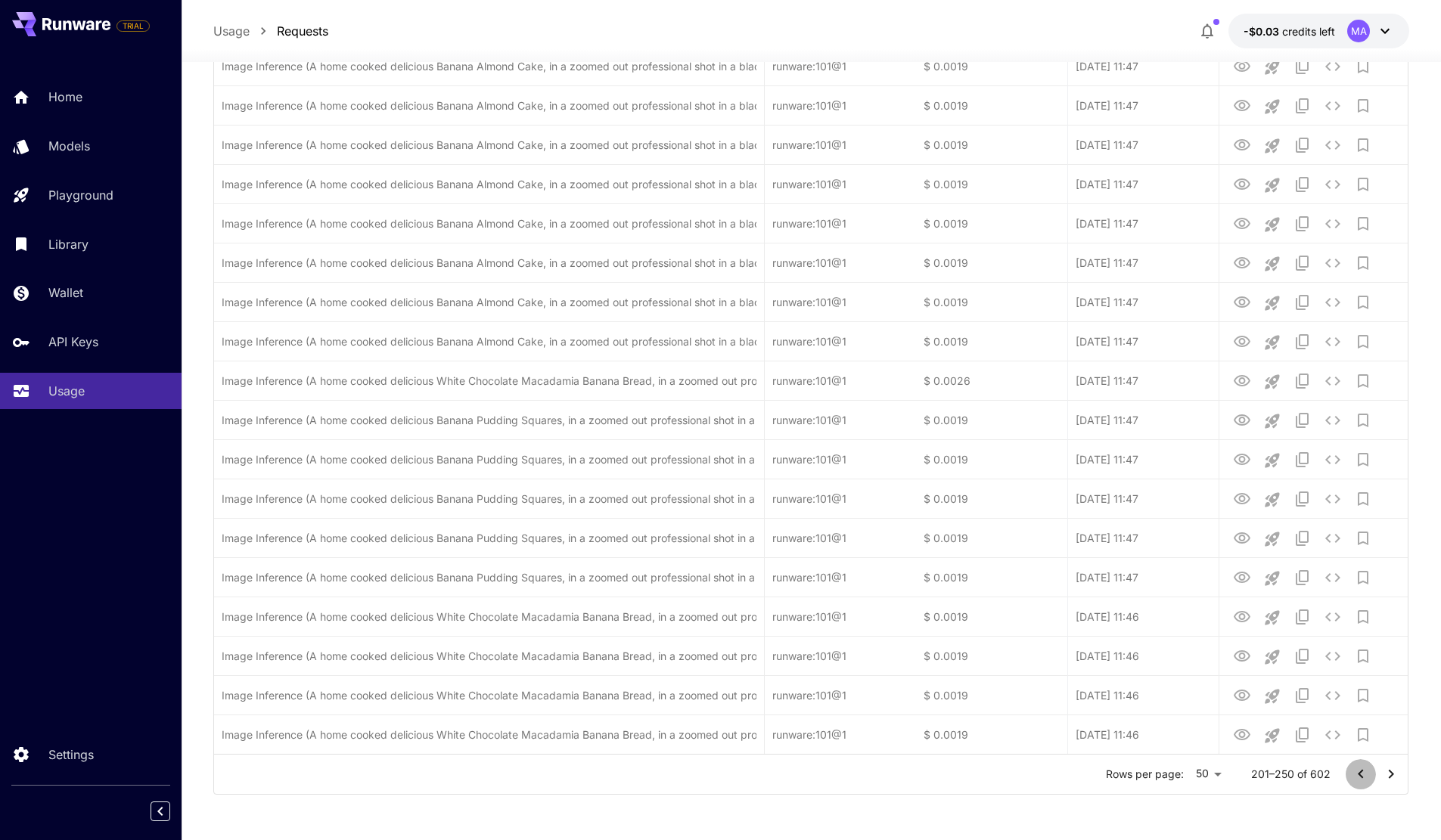
click at [1354, 768] on icon "Go to previous page" at bounding box center [1361, 774] width 18 height 18
click at [1354, 768] on div at bounding box center [1375, 774] width 60 height 31
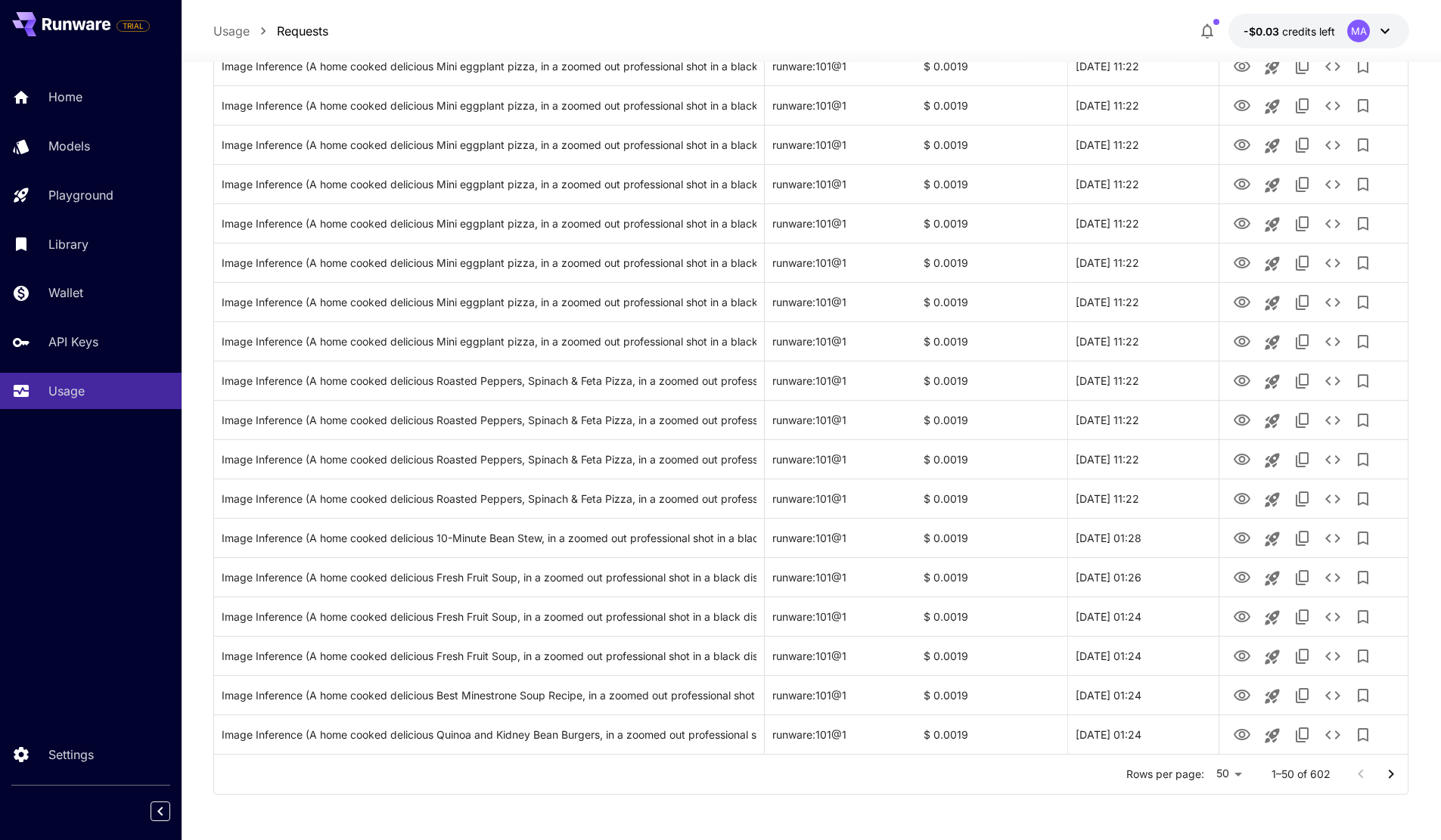
click at [1354, 768] on div at bounding box center [1375, 774] width 60 height 31
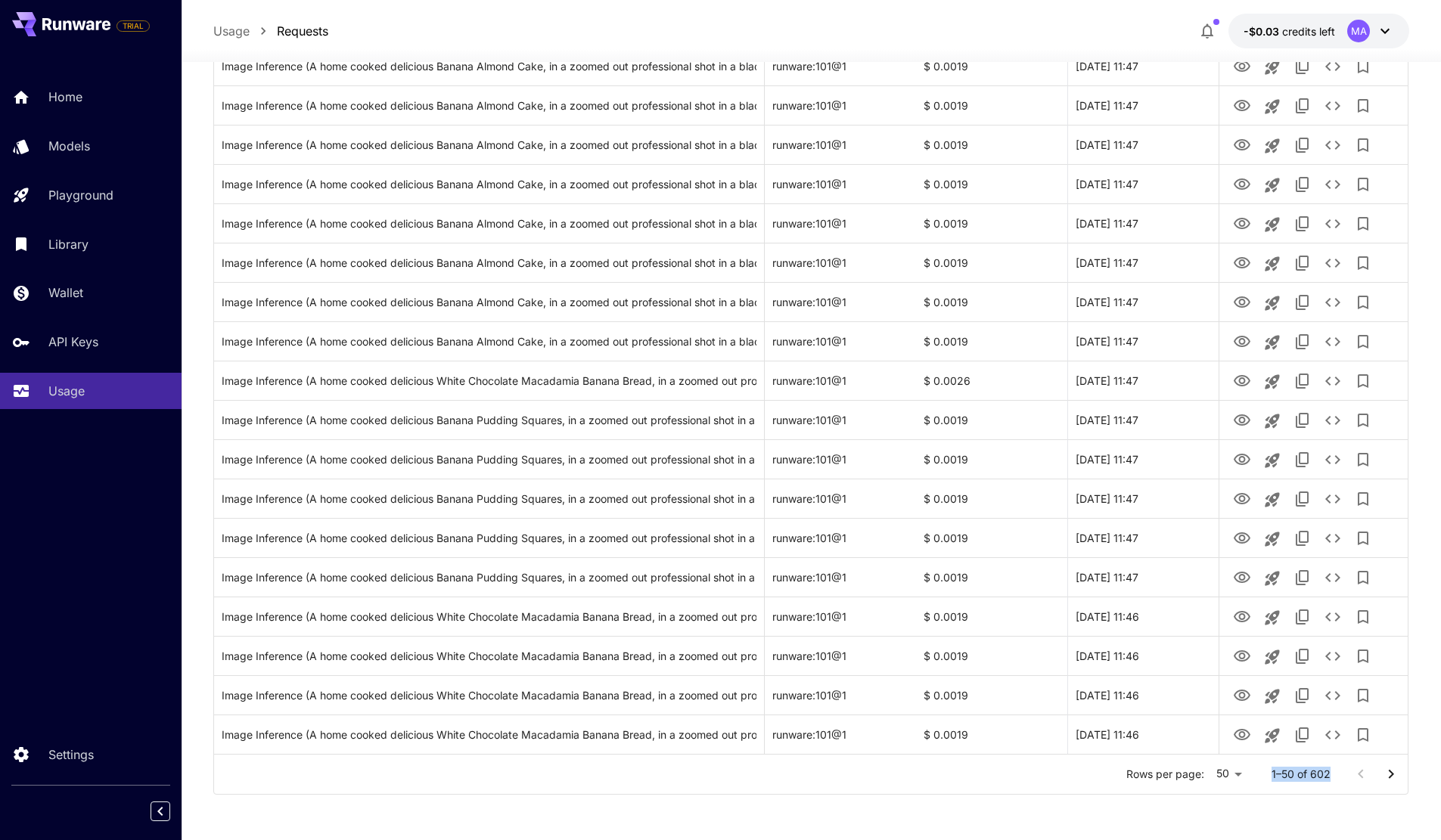
click at [1354, 768] on div at bounding box center [1375, 774] width 60 height 31
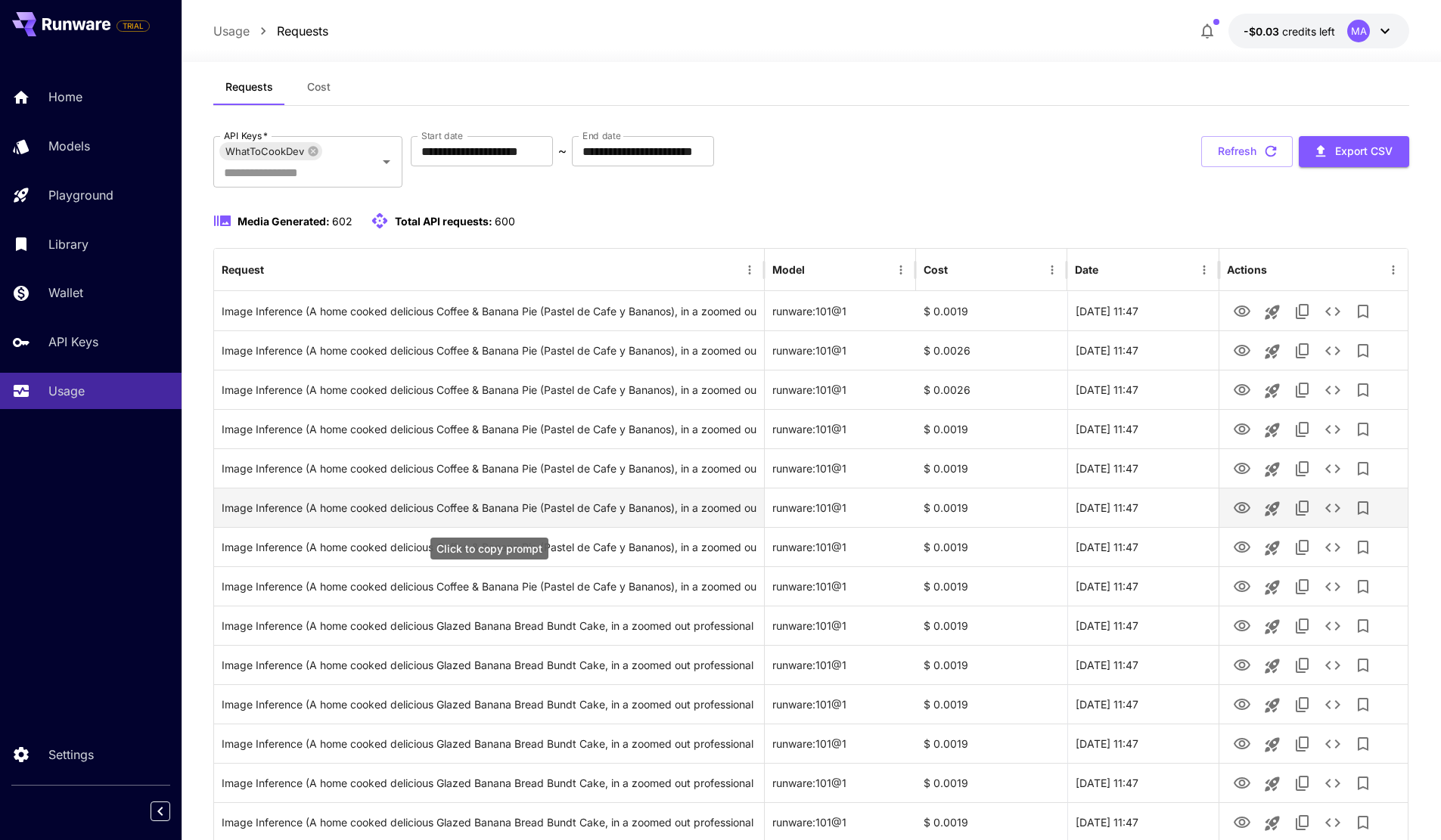
scroll to position [0, 0]
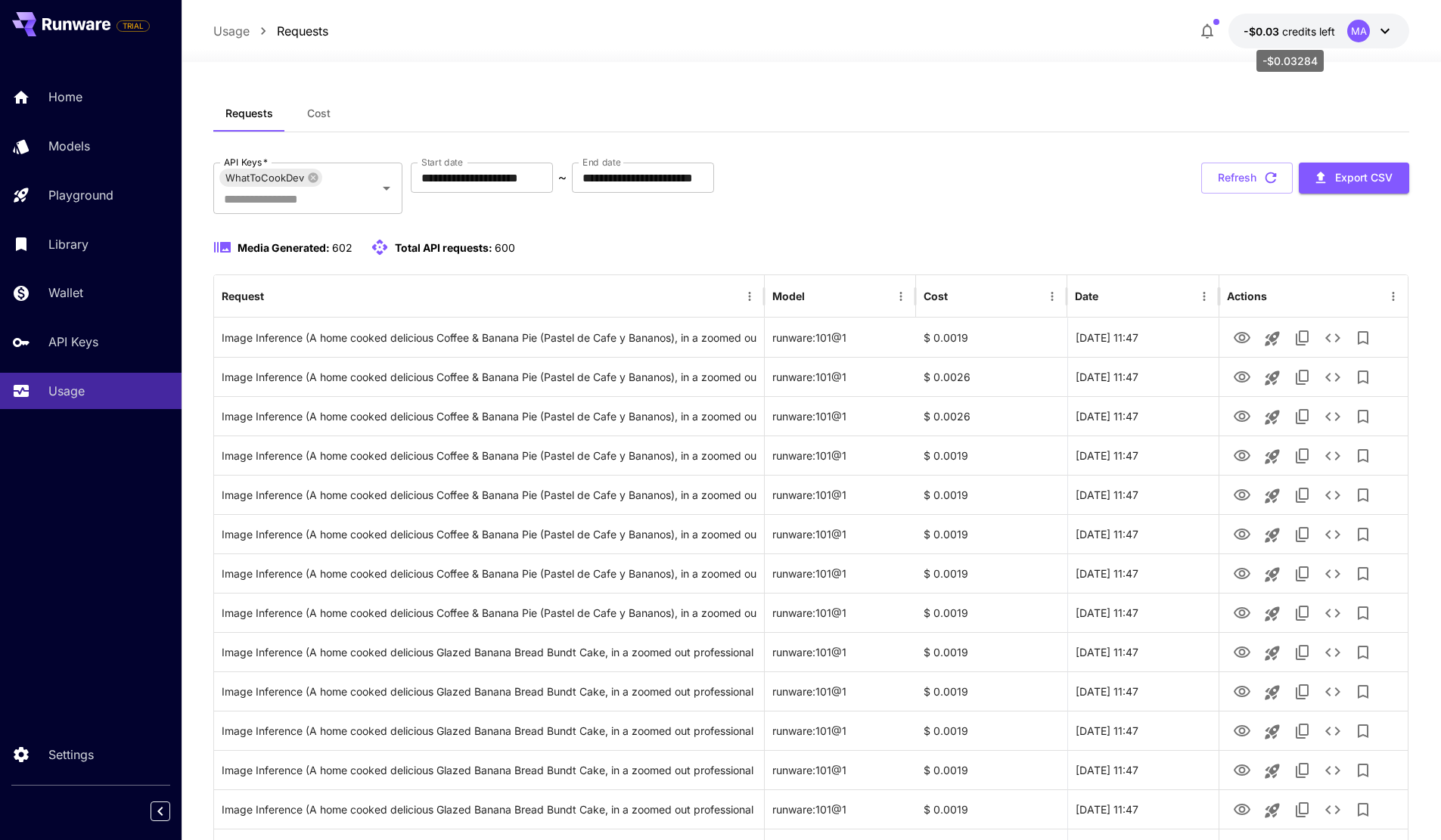
click at [1323, 31] on span "credits left" at bounding box center [1309, 31] width 53 height 13
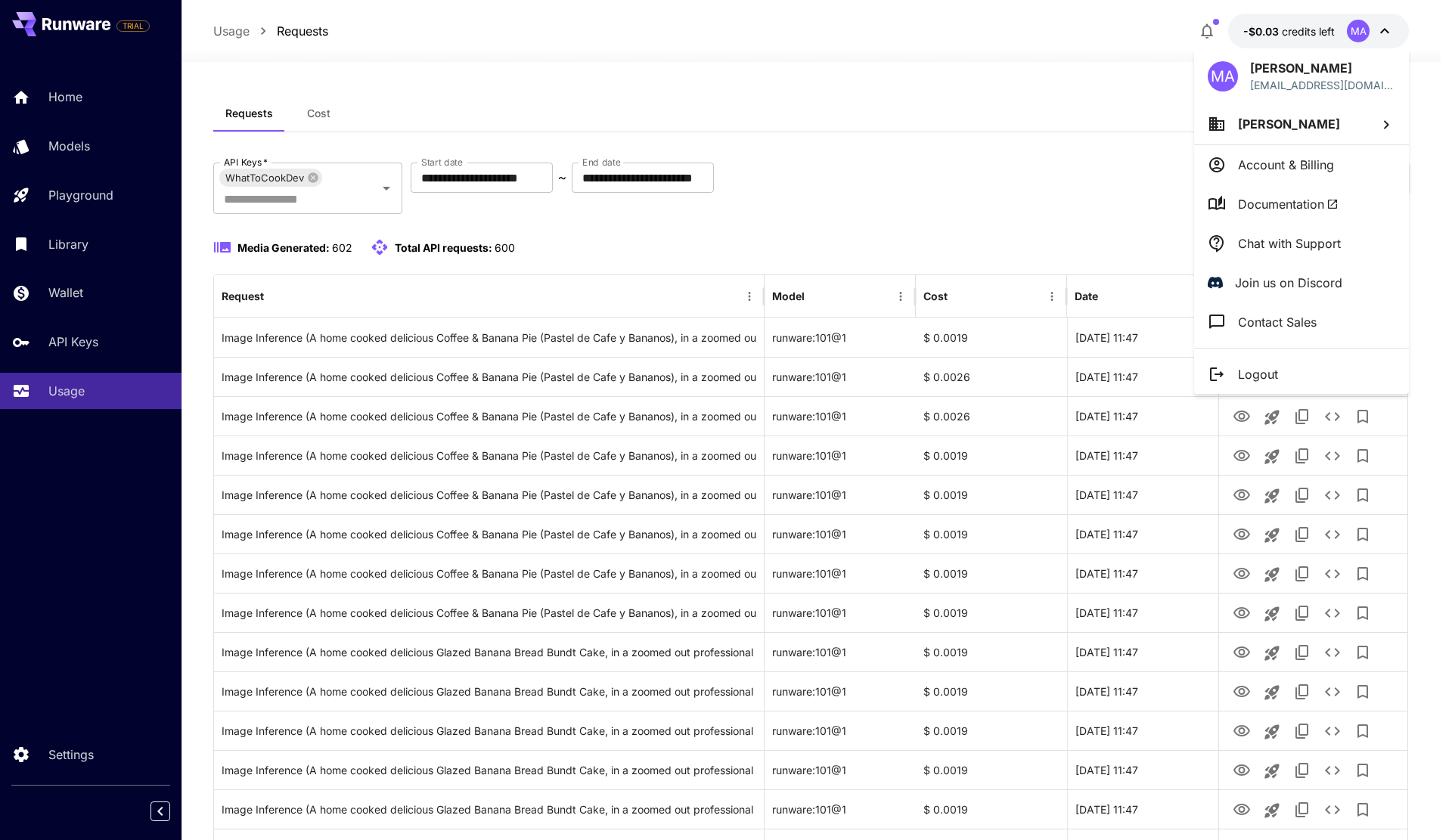
click at [1320, 37] on div at bounding box center [726, 420] width 1452 height 840
